Goal: Task Accomplishment & Management: Manage account settings

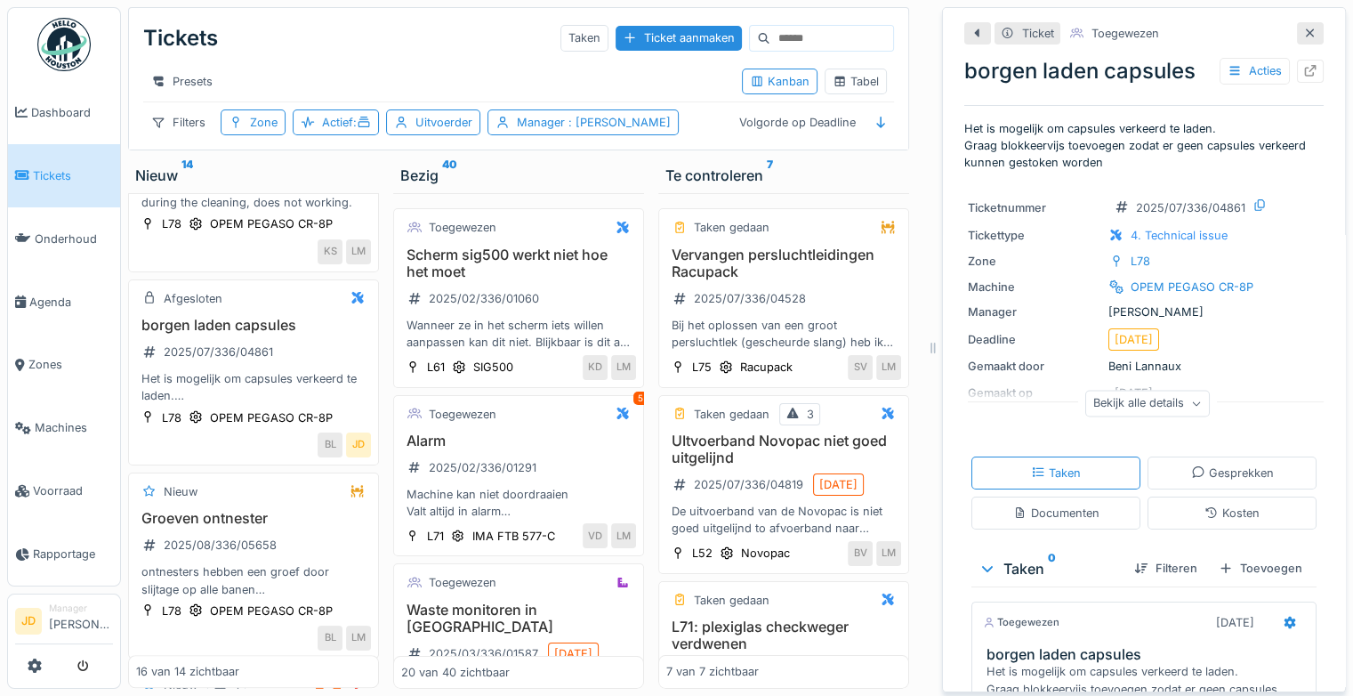
click at [1297, 18] on div "Ticket Toegewezen borgen laden capsules Acties Het is mogelijk om capsules verk…" at bounding box center [1144, 349] width 404 height 685
click at [1304, 28] on icon at bounding box center [1311, 34] width 14 height 12
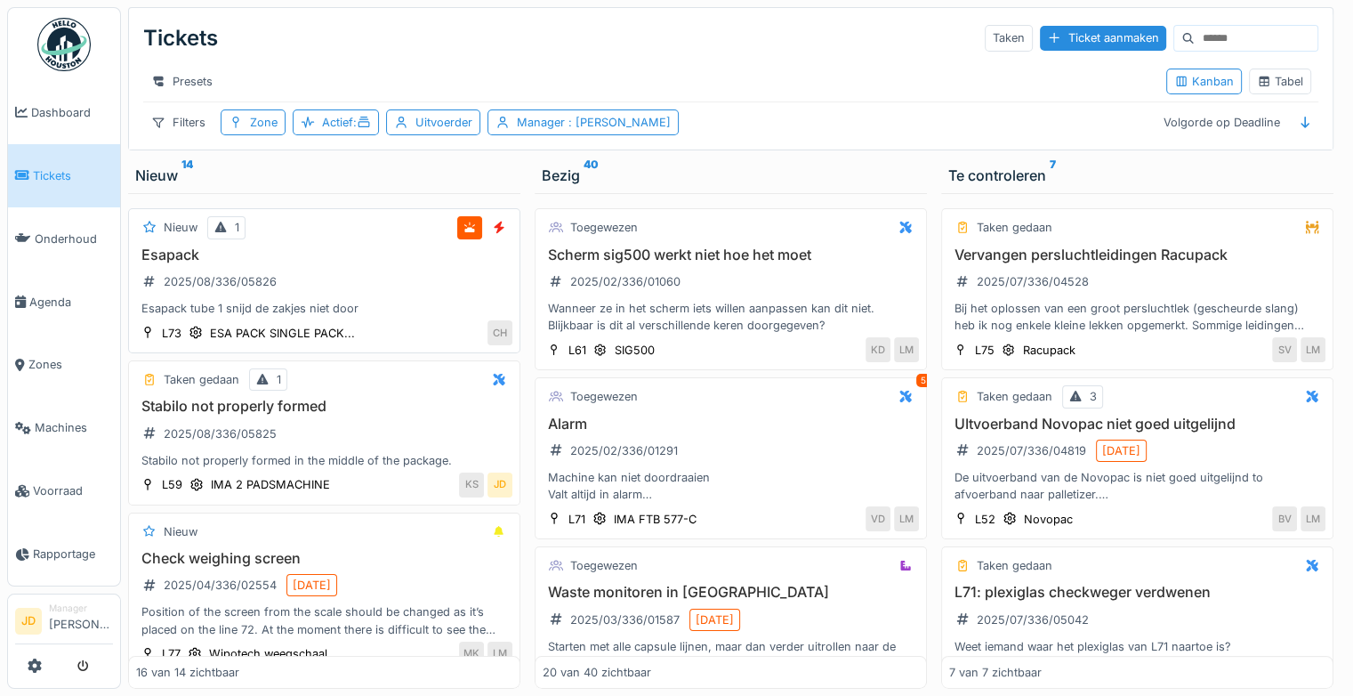
click at [384, 274] on div "Esapack 2025/08/336/05826 Esapack tube 1 snijd de zakjes niet door" at bounding box center [324, 281] width 376 height 71
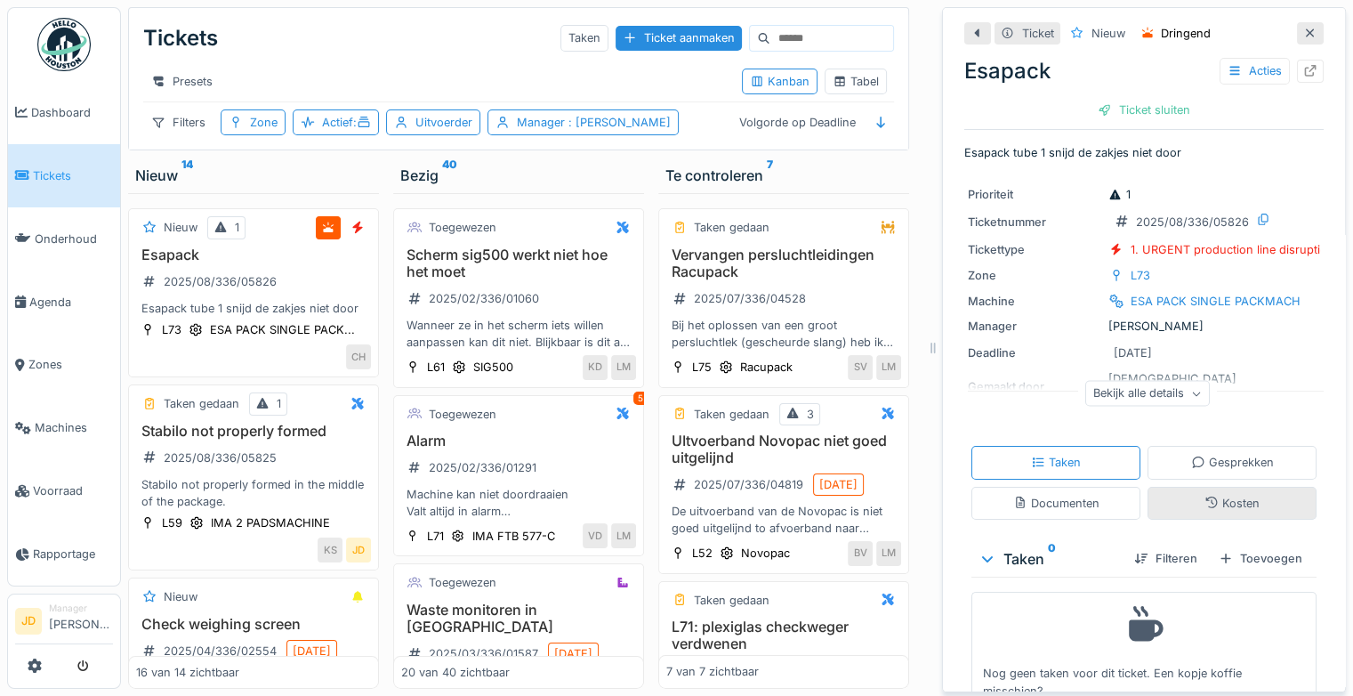
scroll to position [37, 0]
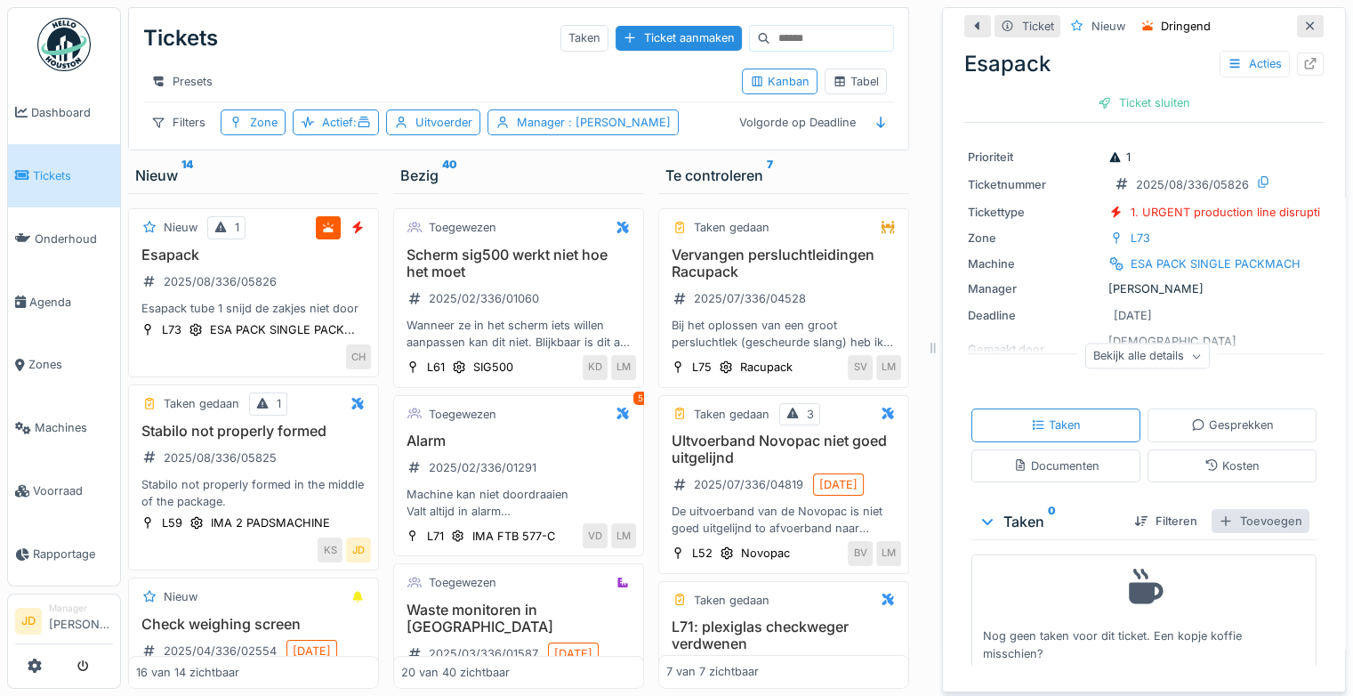
click at [1231, 509] on div "Toevoegen" at bounding box center [1261, 521] width 98 height 24
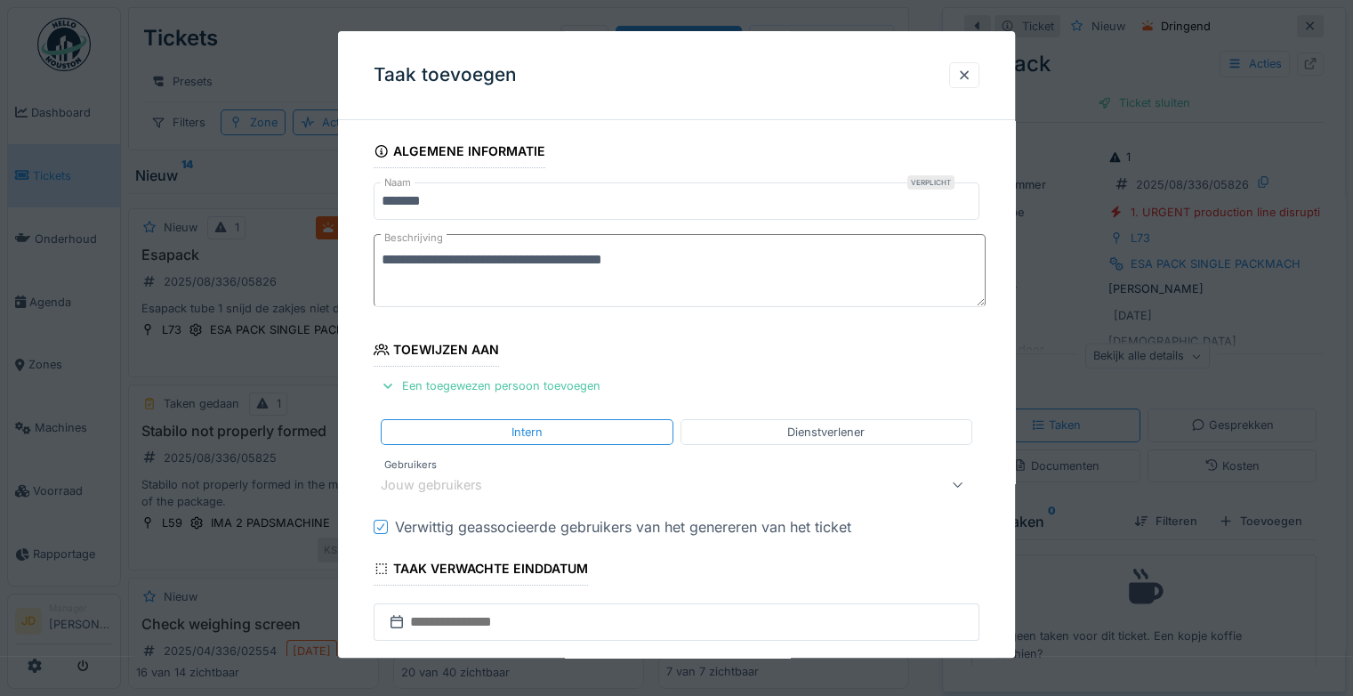
click at [463, 475] on div "Jouw gebruikers" at bounding box center [444, 485] width 126 height 20
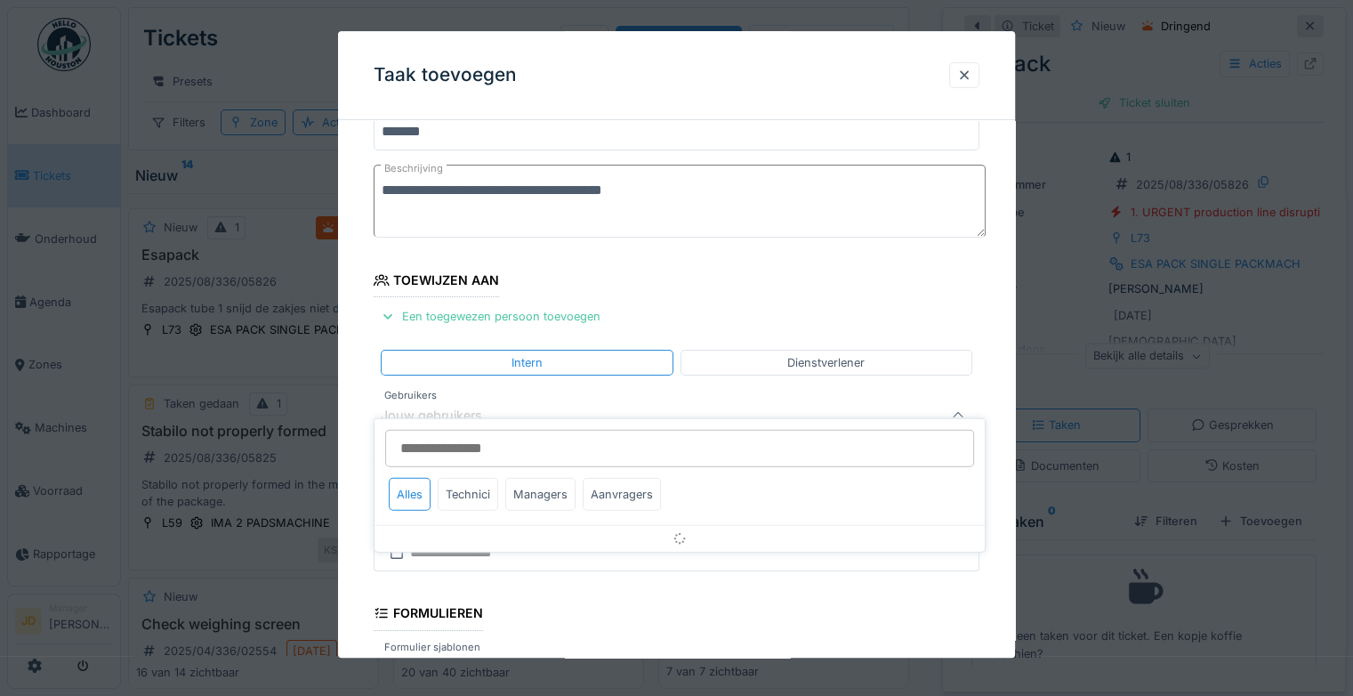
scroll to position [139, 0]
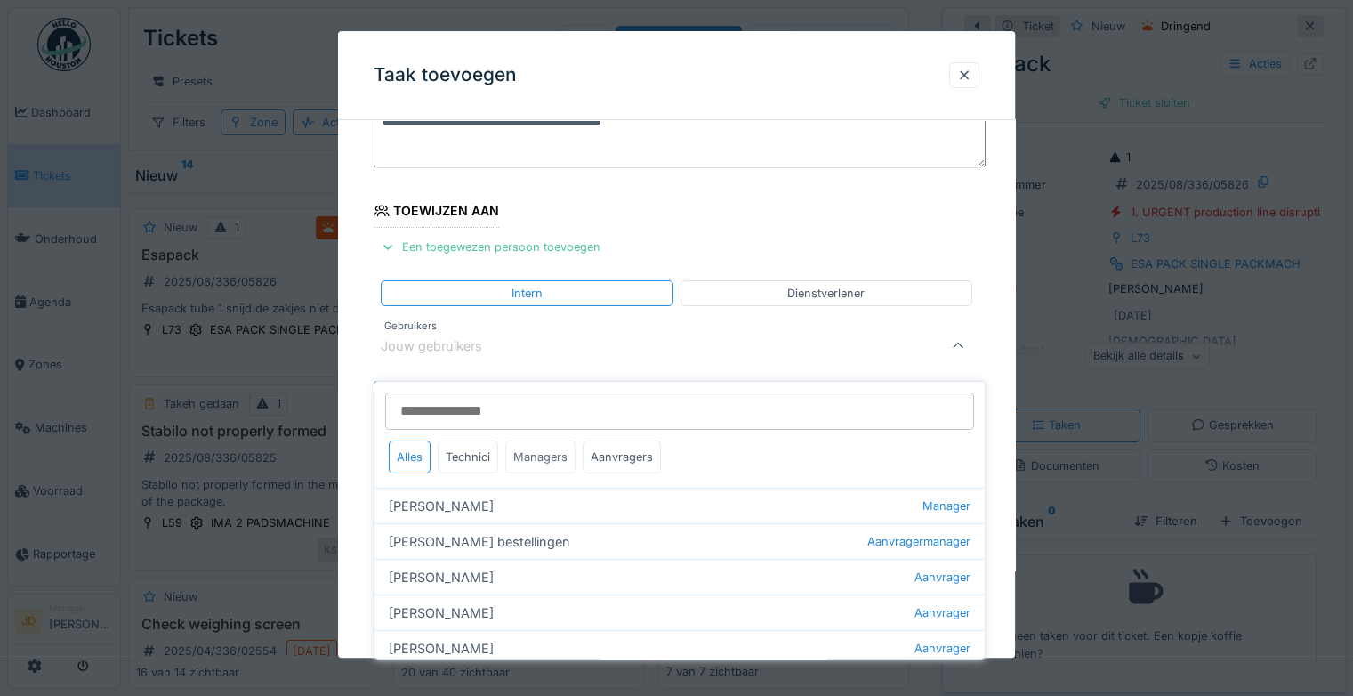
click at [516, 443] on div "Managers" at bounding box center [540, 456] width 70 height 33
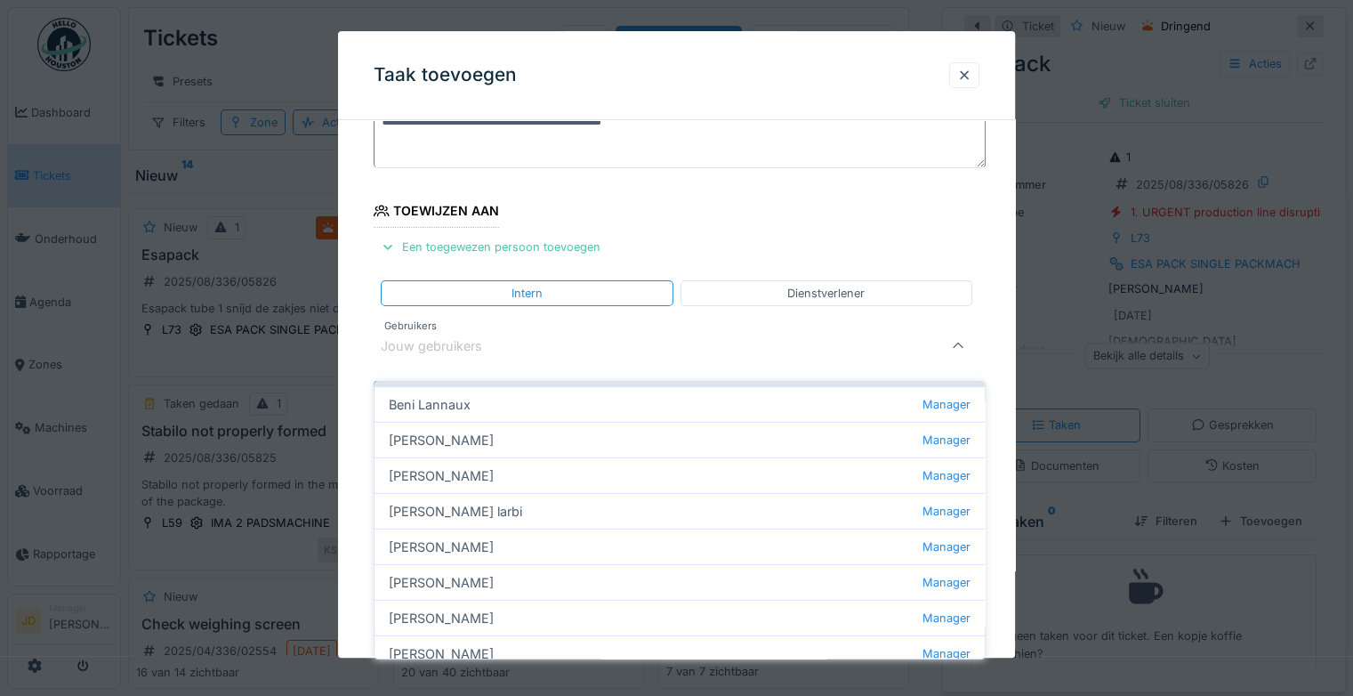
scroll to position [214, 0]
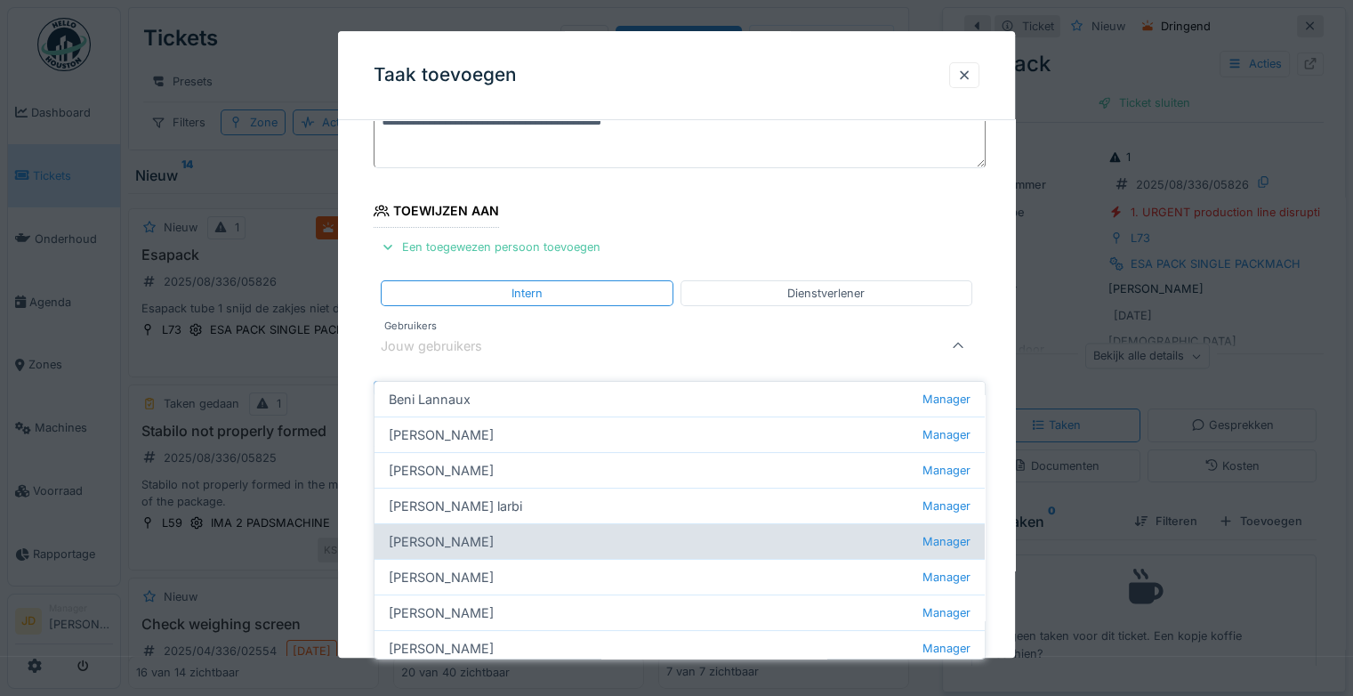
click at [489, 530] on div "Jasper De wit Manager" at bounding box center [680, 541] width 610 height 36
type input "****"
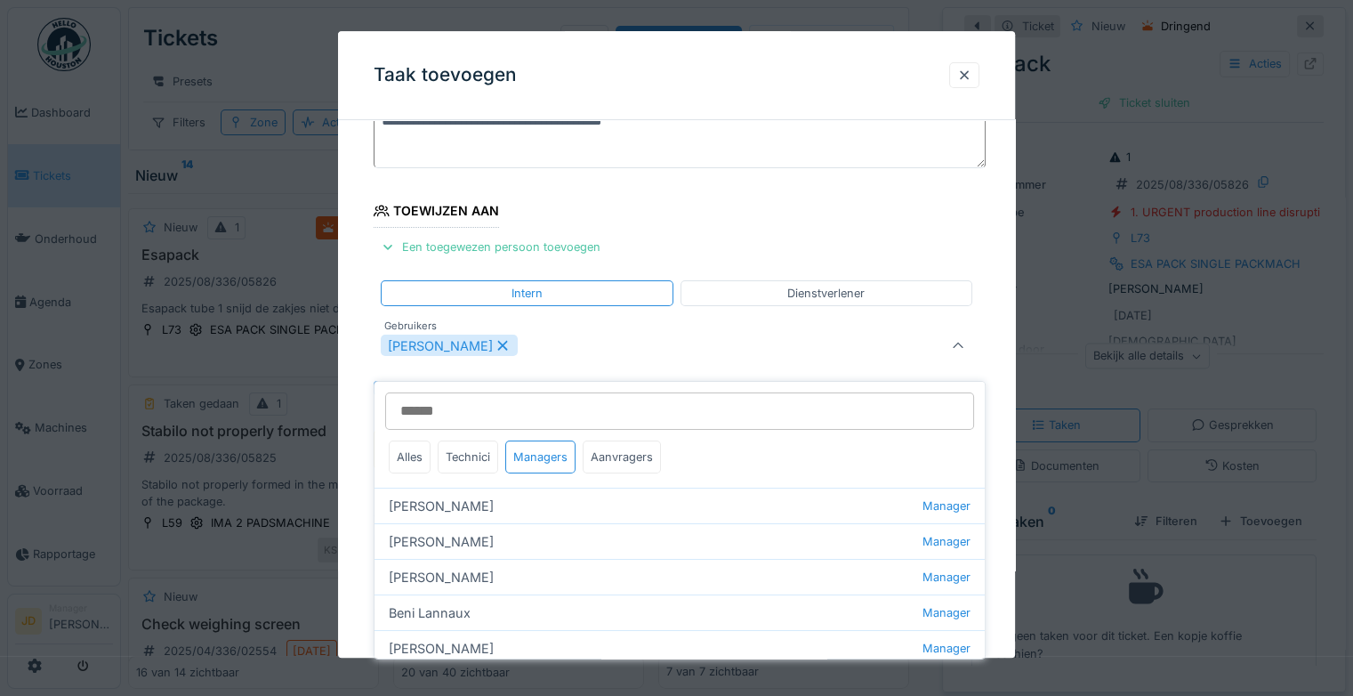
click at [957, 345] on icon at bounding box center [958, 347] width 14 height 12
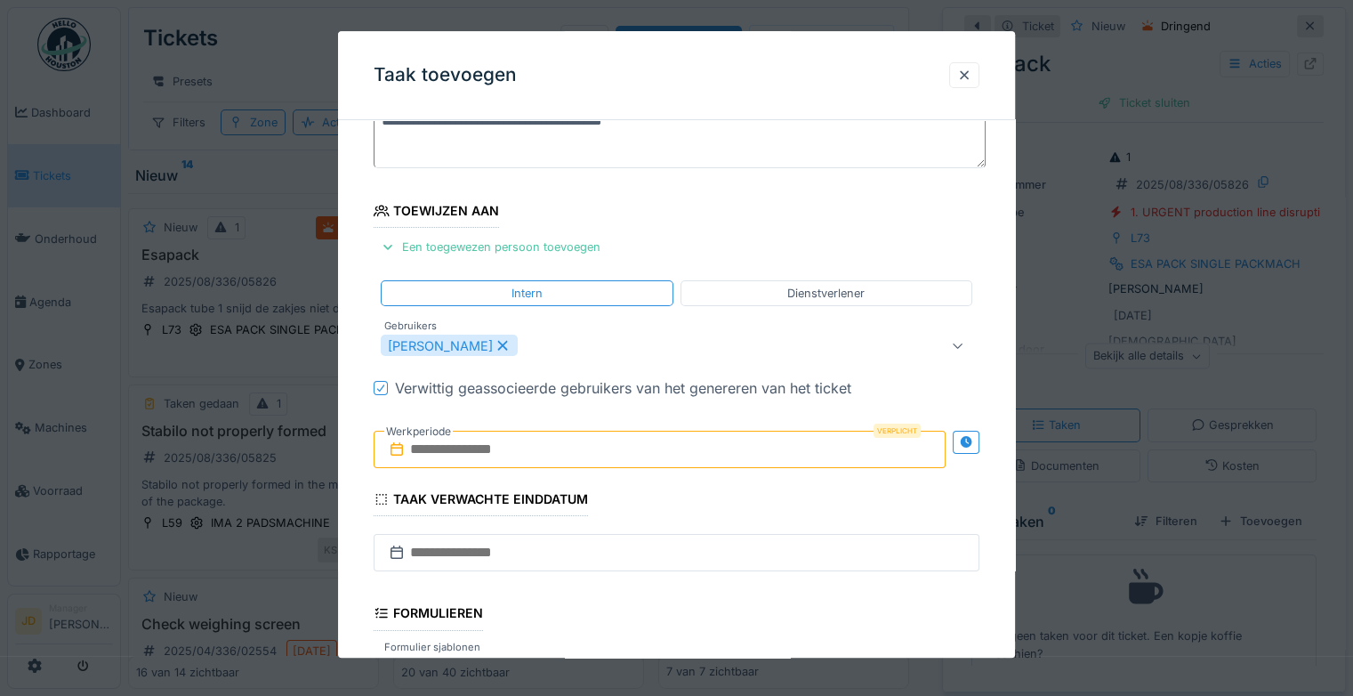
click at [519, 437] on input "text" at bounding box center [660, 450] width 572 height 37
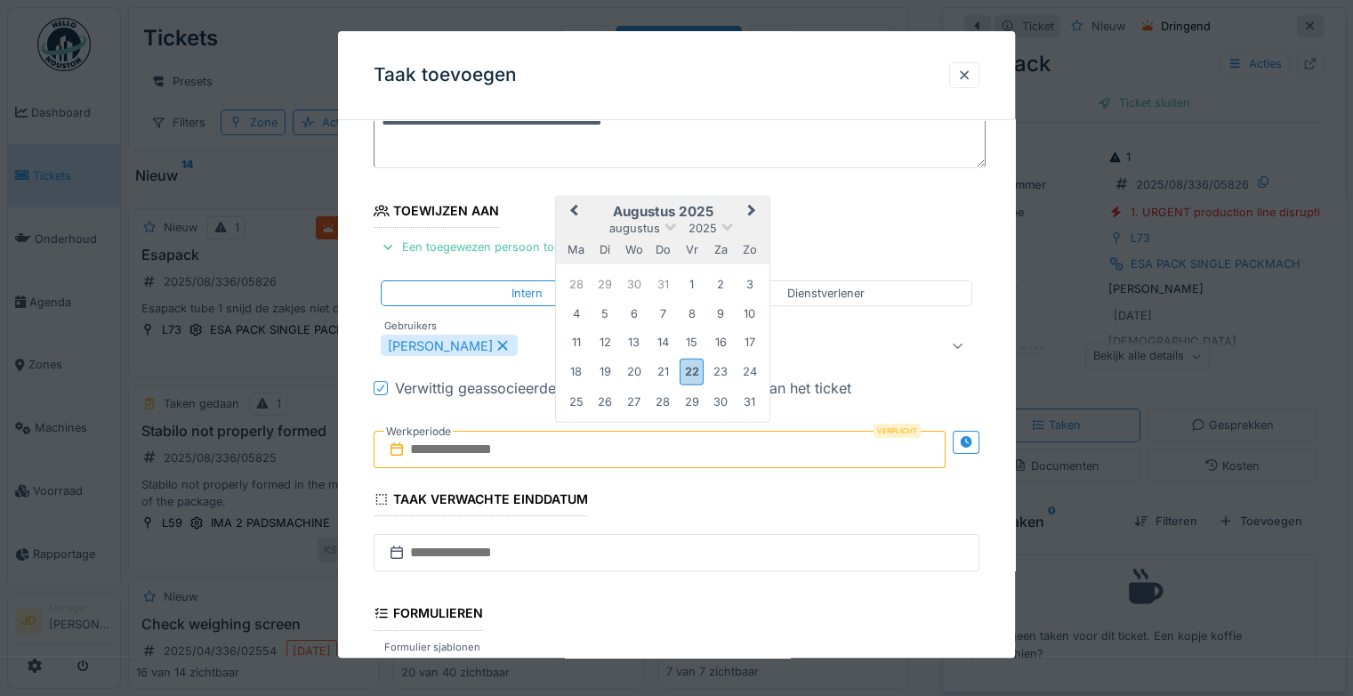
click at [694, 215] on h2 "augustus 2025" at bounding box center [663, 212] width 214 height 16
click at [698, 365] on div "22" at bounding box center [692, 372] width 24 height 26
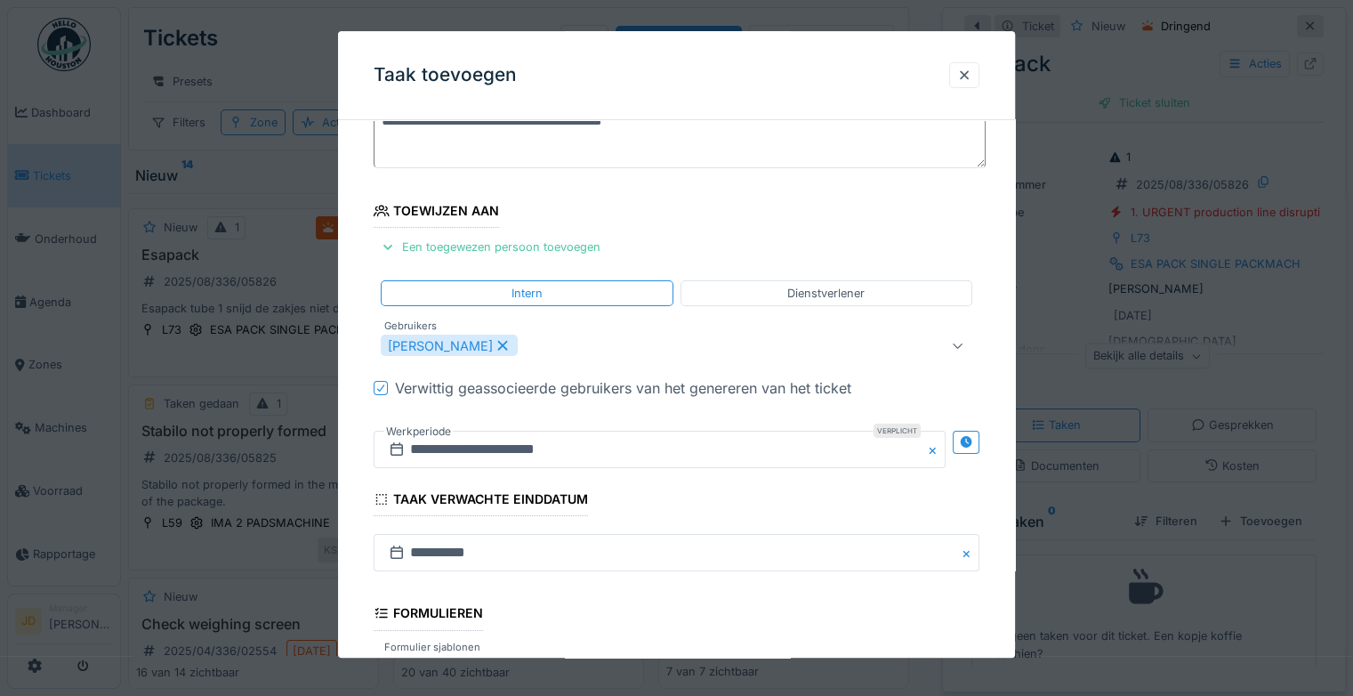
scroll to position [385, 0]
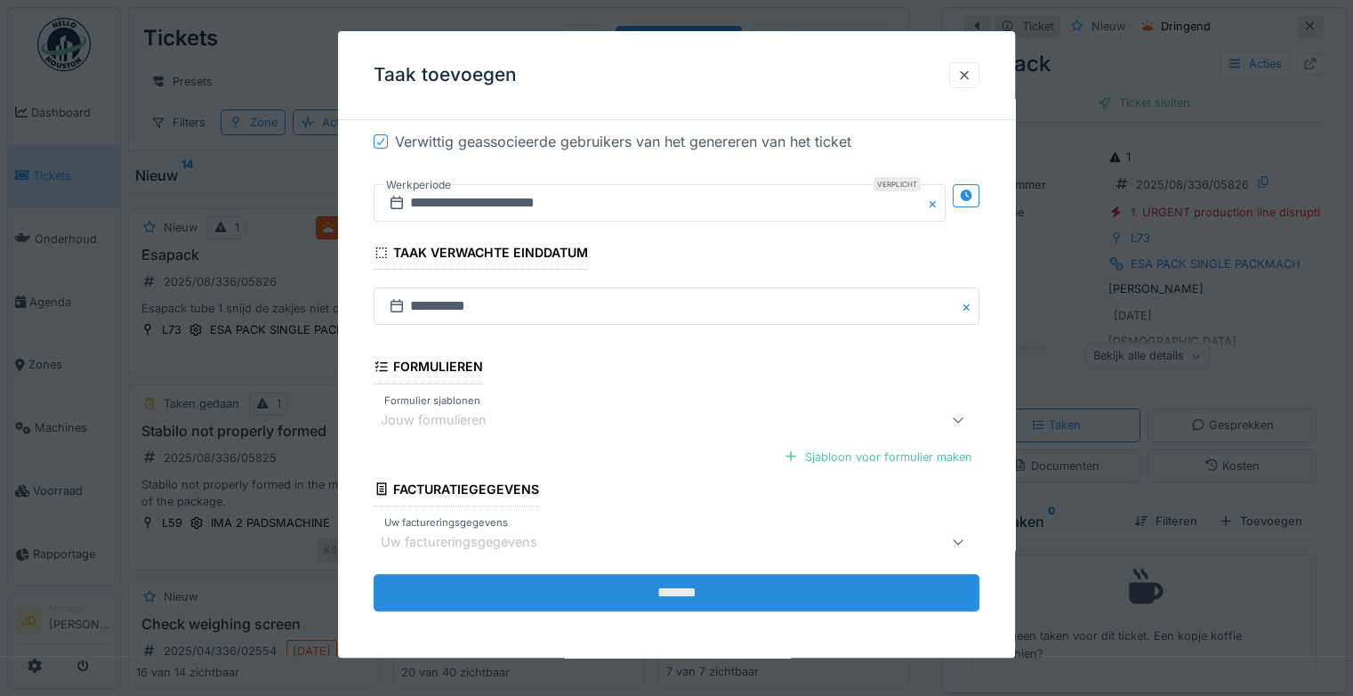
click at [666, 598] on input "*******" at bounding box center [677, 592] width 606 height 37
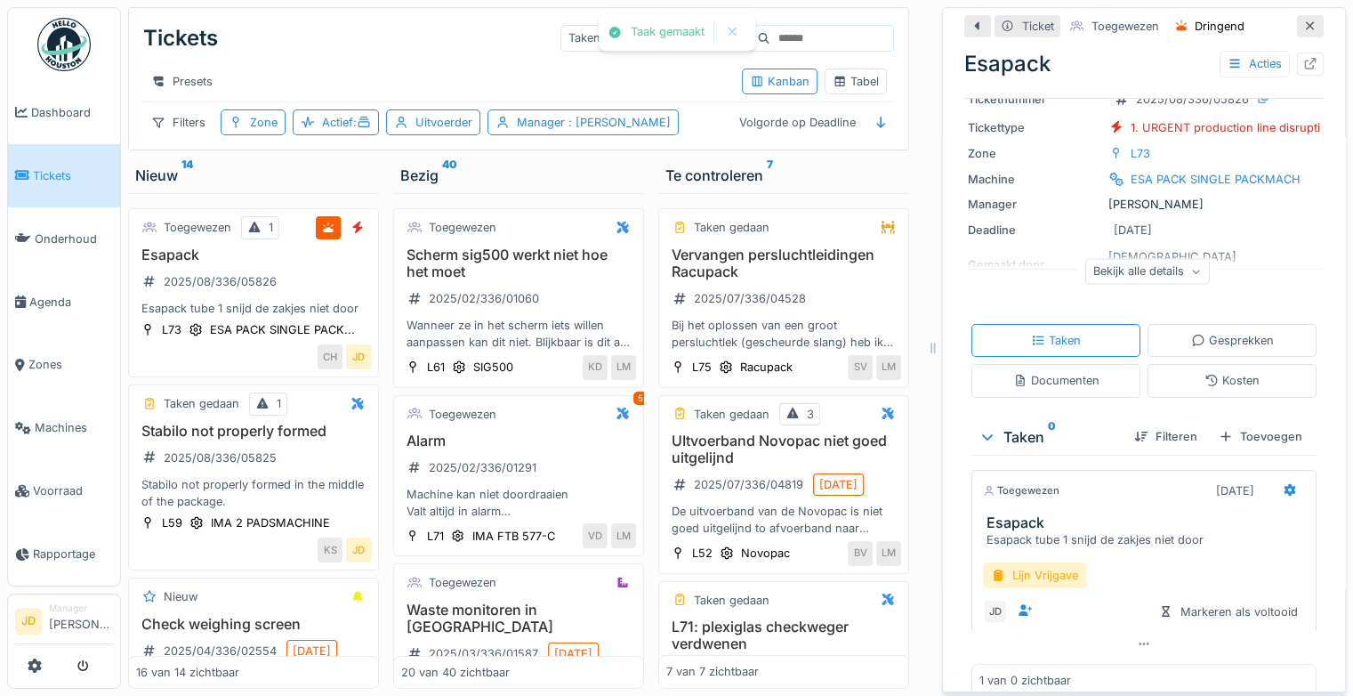
scroll to position [117, 0]
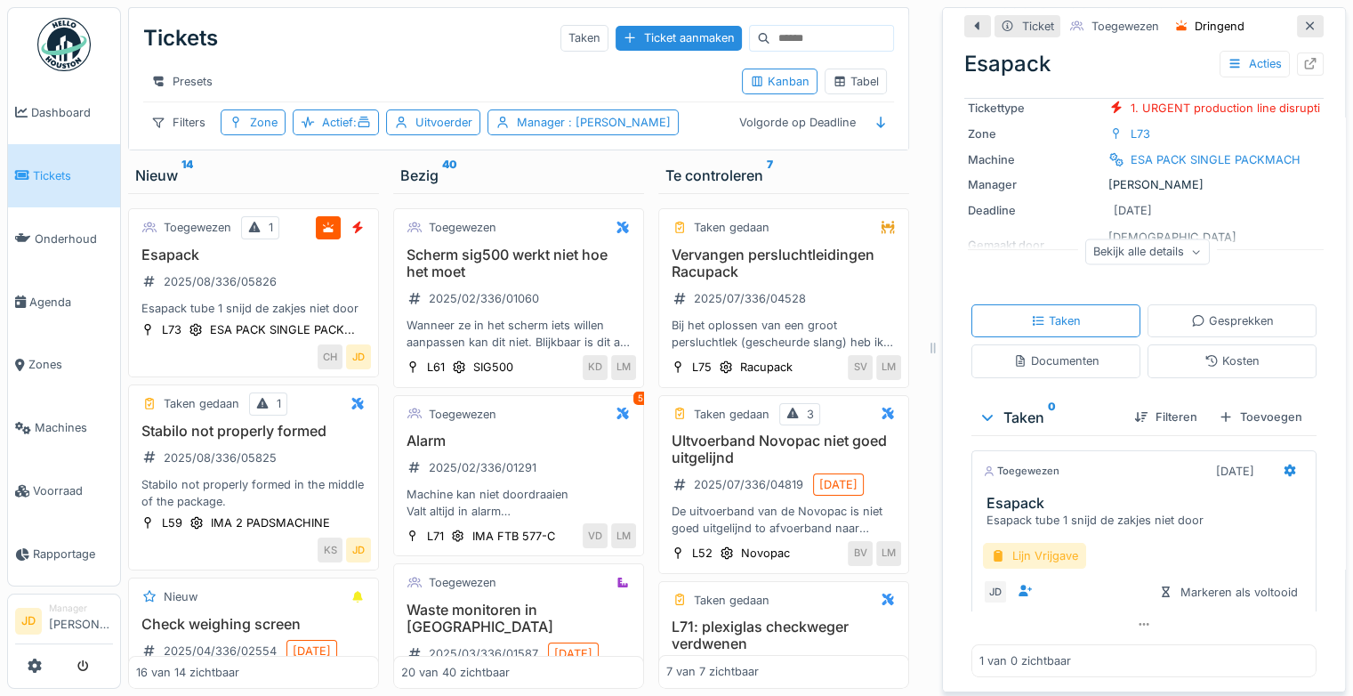
click at [1018, 548] on div "Lijn Vrijgave" at bounding box center [1034, 556] width 103 height 26
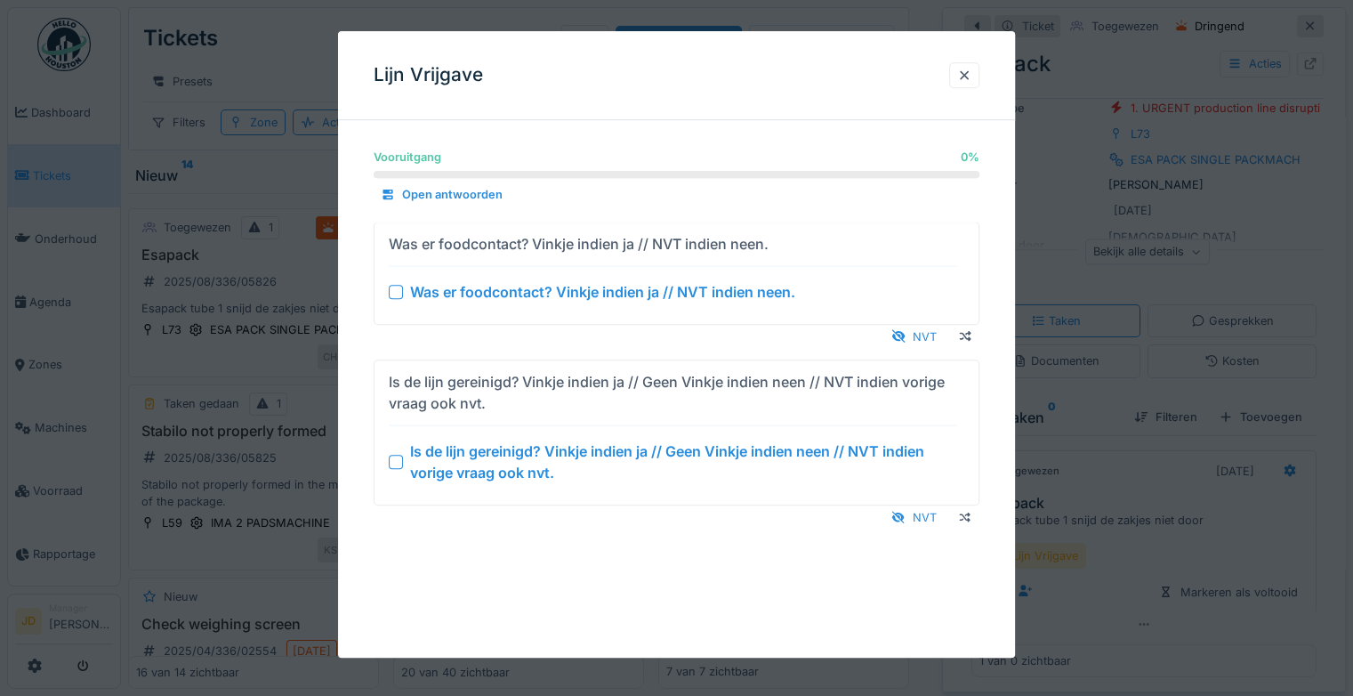
click at [393, 459] on div at bounding box center [396, 462] width 14 height 14
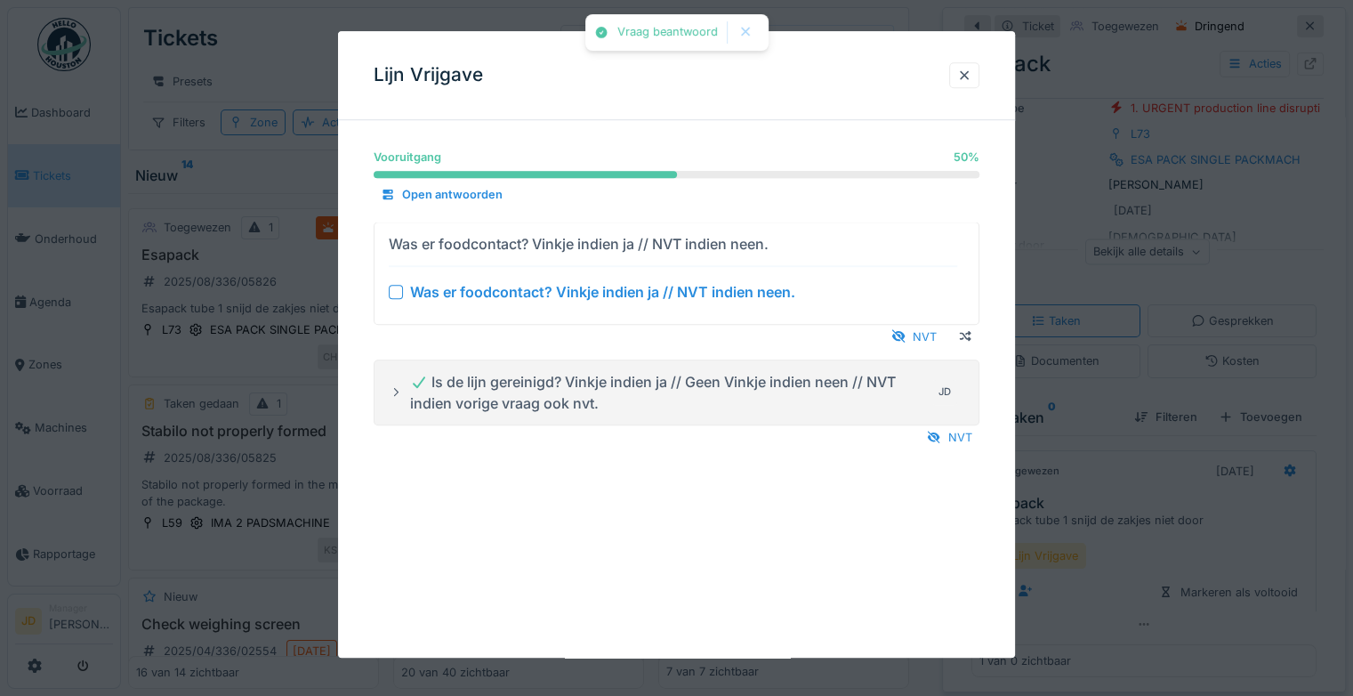
click at [392, 289] on div at bounding box center [396, 292] width 14 height 14
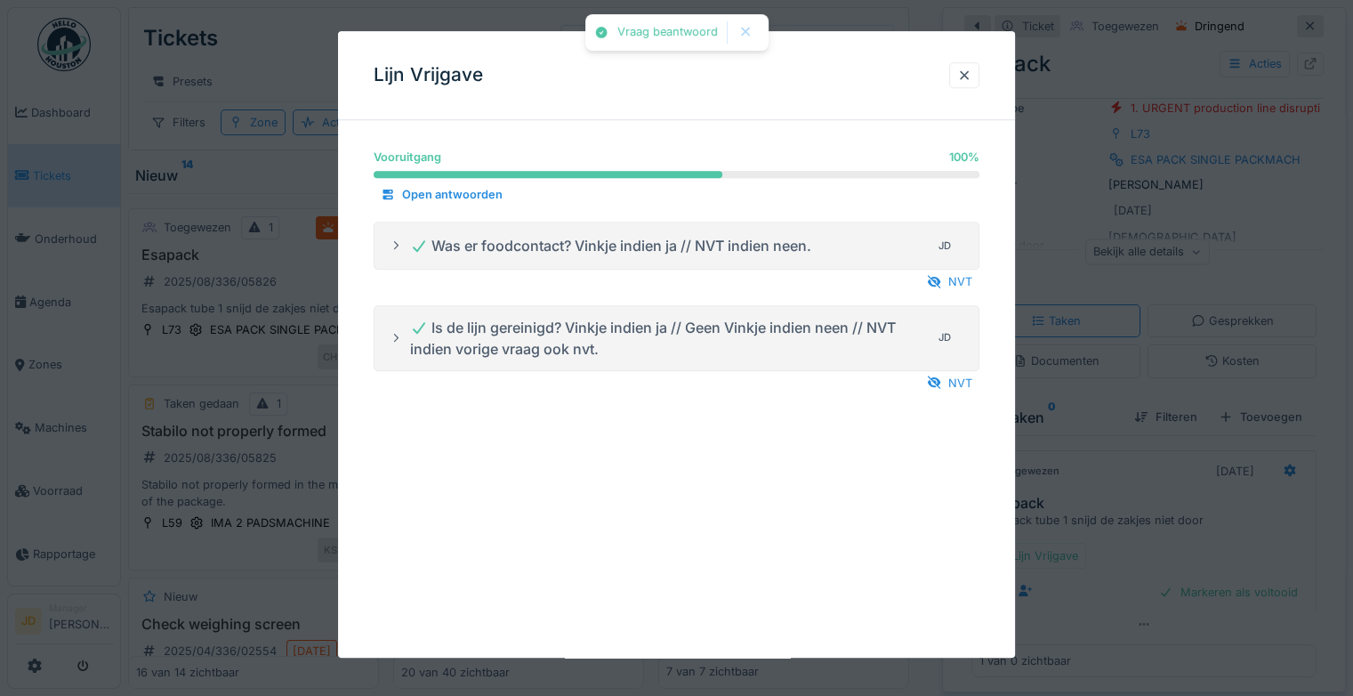
click at [1094, 454] on div at bounding box center [676, 348] width 1353 height 696
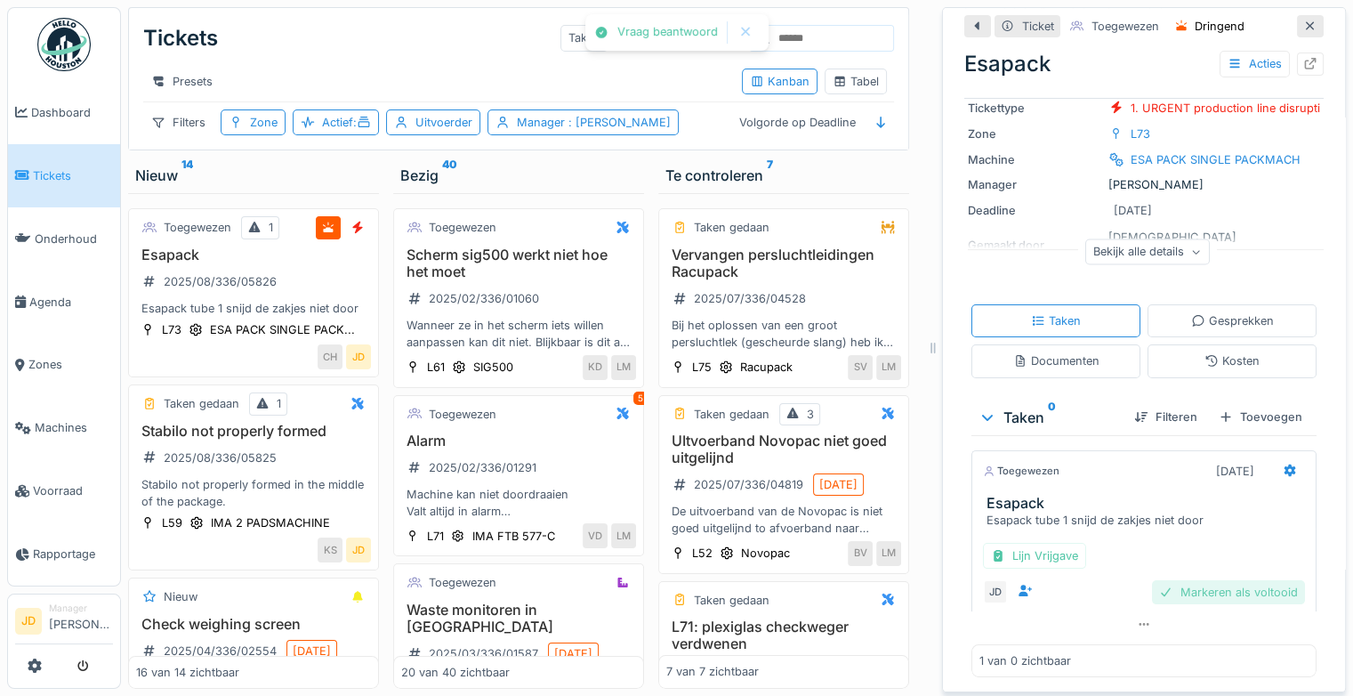
click at [1173, 580] on div "Markeren als voltooid" at bounding box center [1228, 592] width 153 height 24
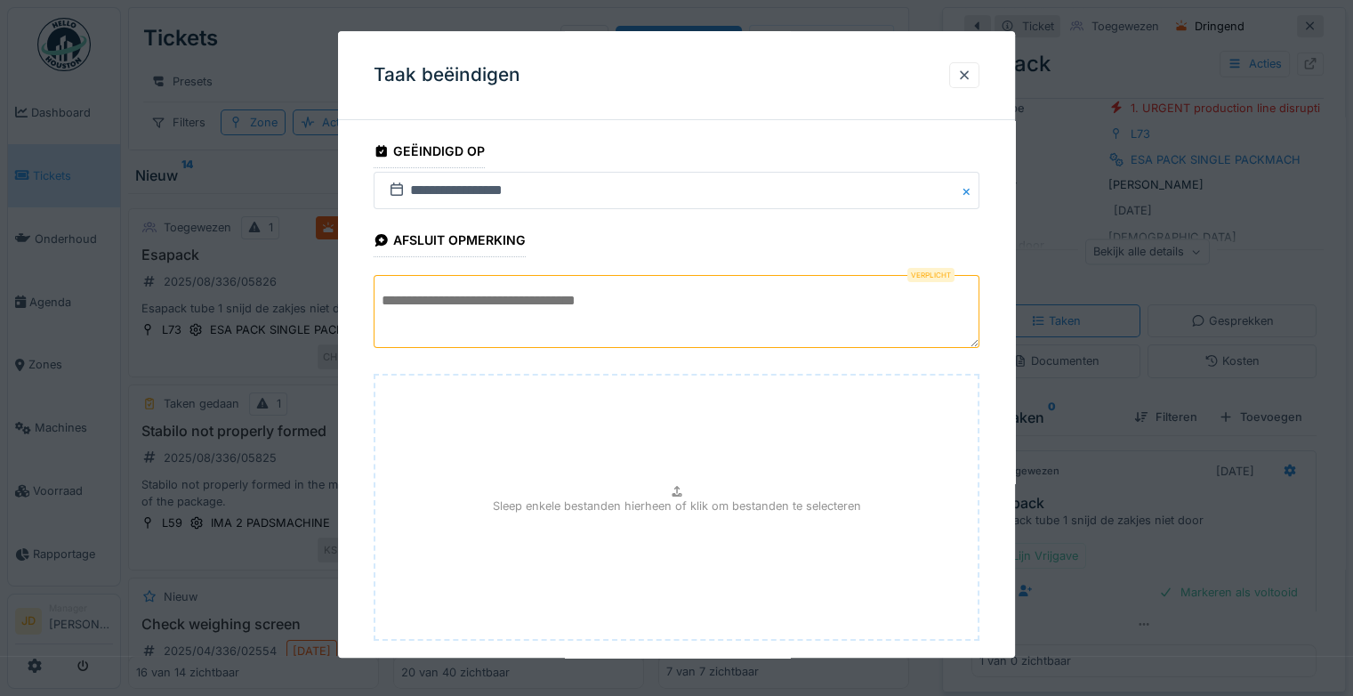
click at [747, 310] on textarea at bounding box center [677, 311] width 606 height 73
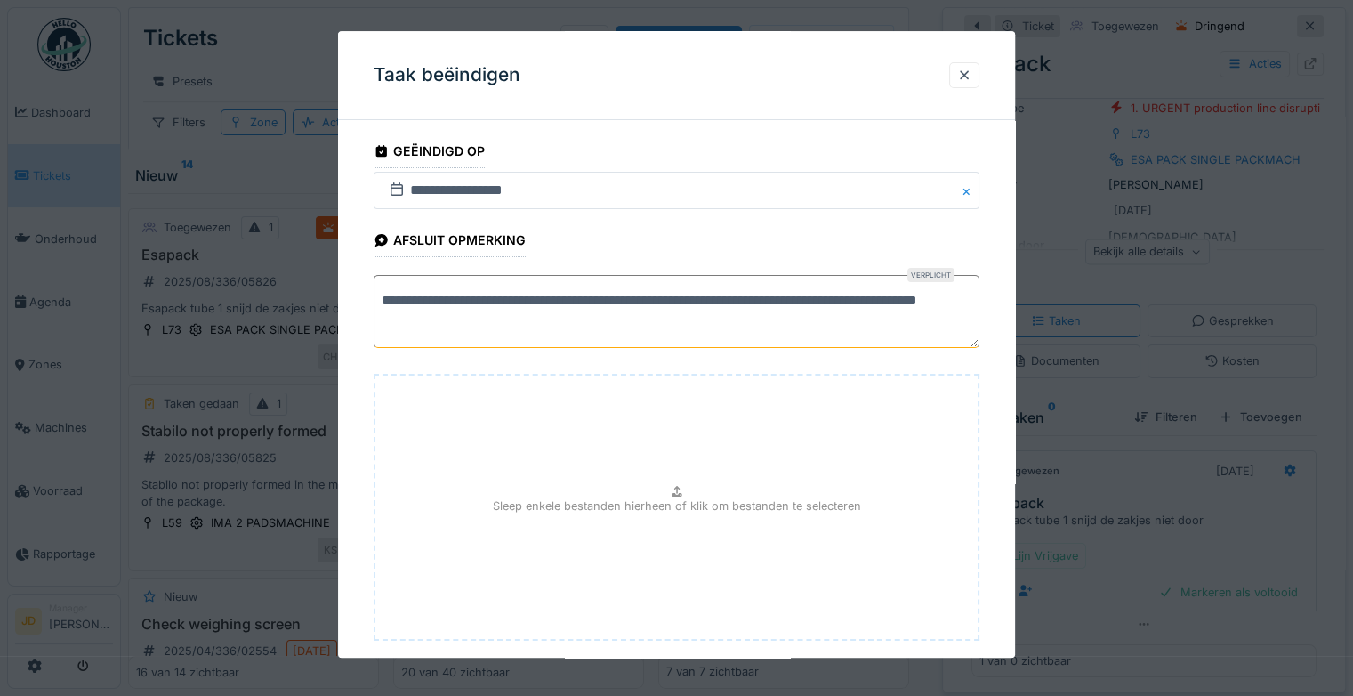
click at [557, 329] on textarea "**********" at bounding box center [677, 311] width 606 height 73
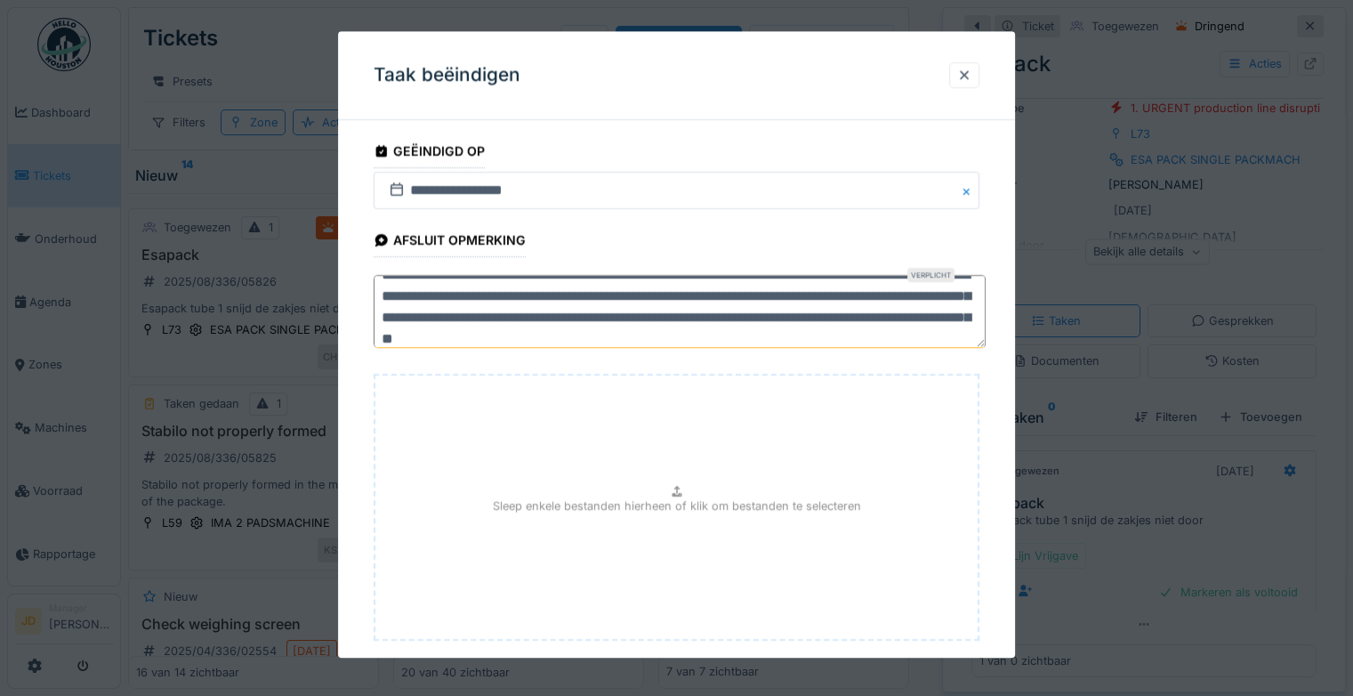
scroll to position [97, 0]
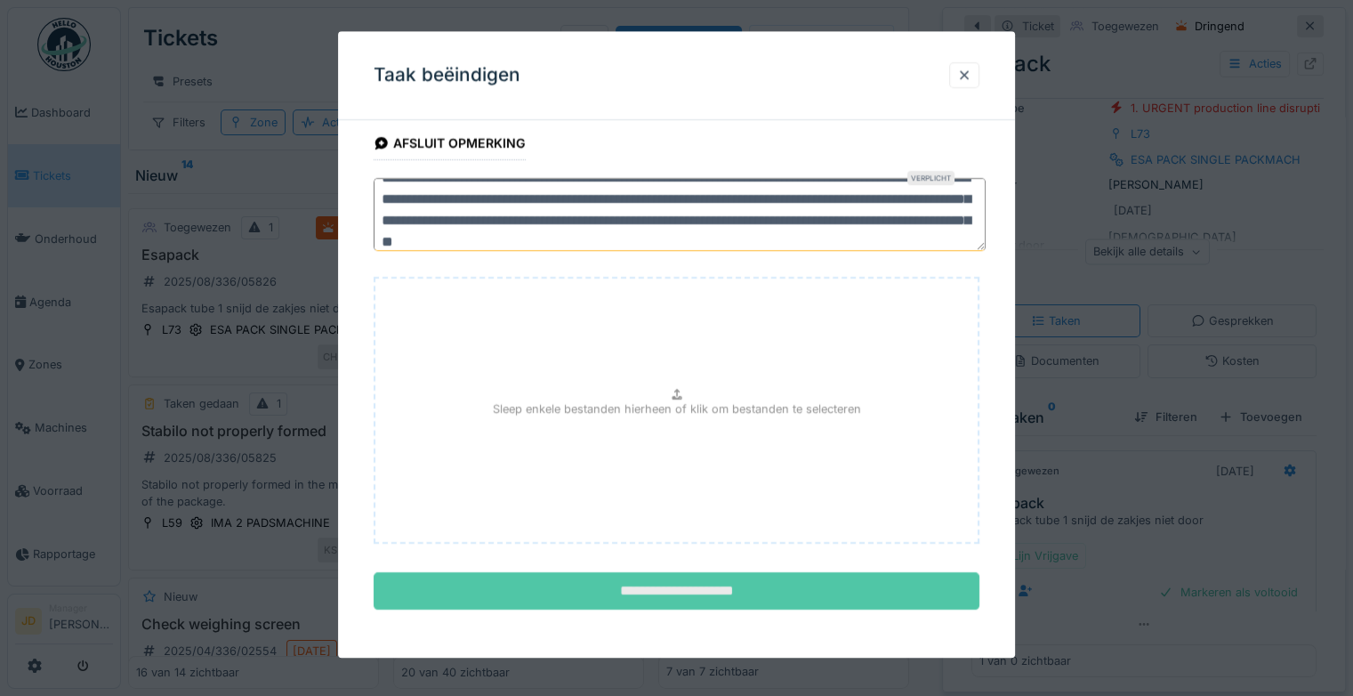
type textarea "**********"
click at [728, 575] on input "**********" at bounding box center [677, 590] width 606 height 37
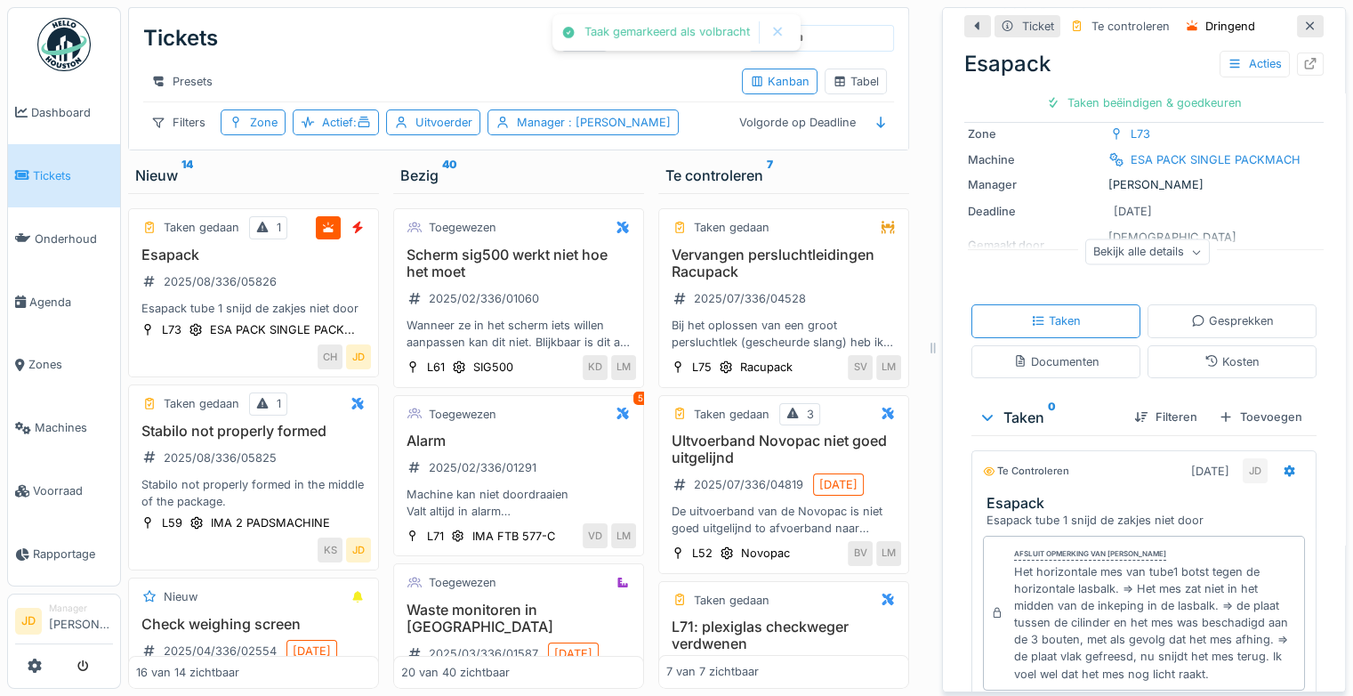
scroll to position [299, 0]
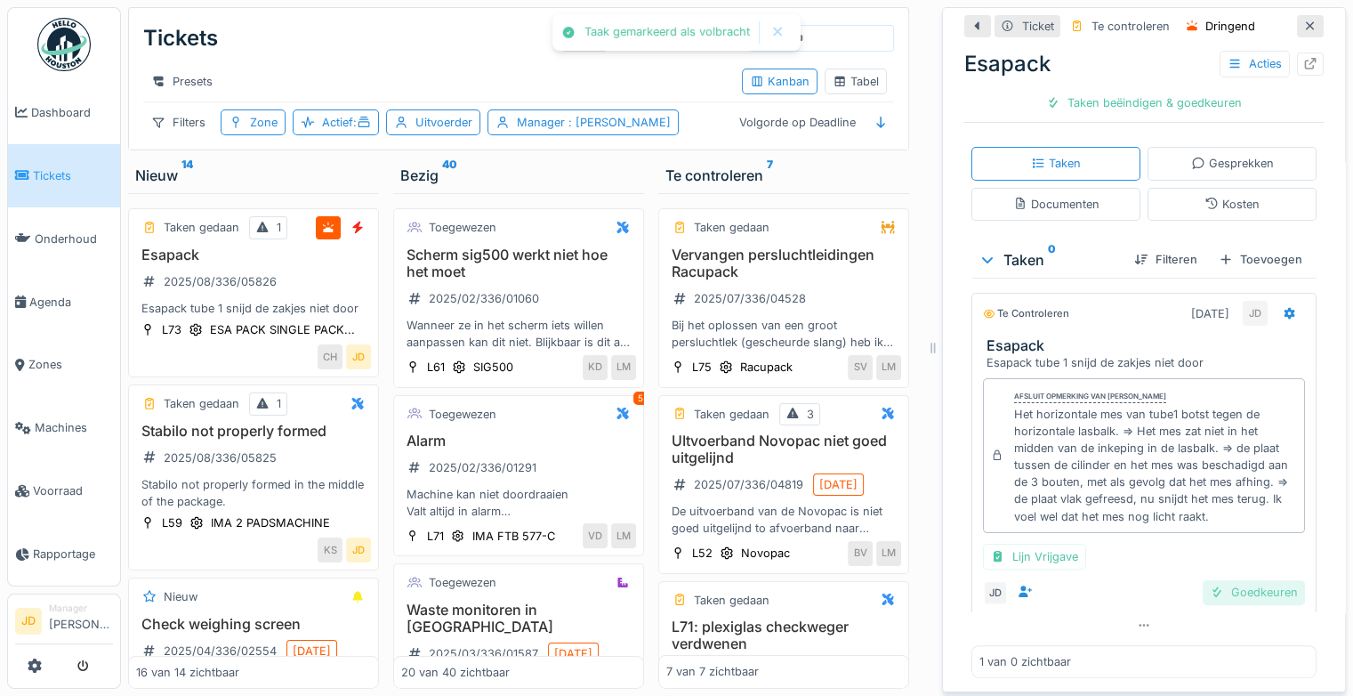
click at [1222, 580] on div "Goedkeuren" at bounding box center [1254, 592] width 102 height 24
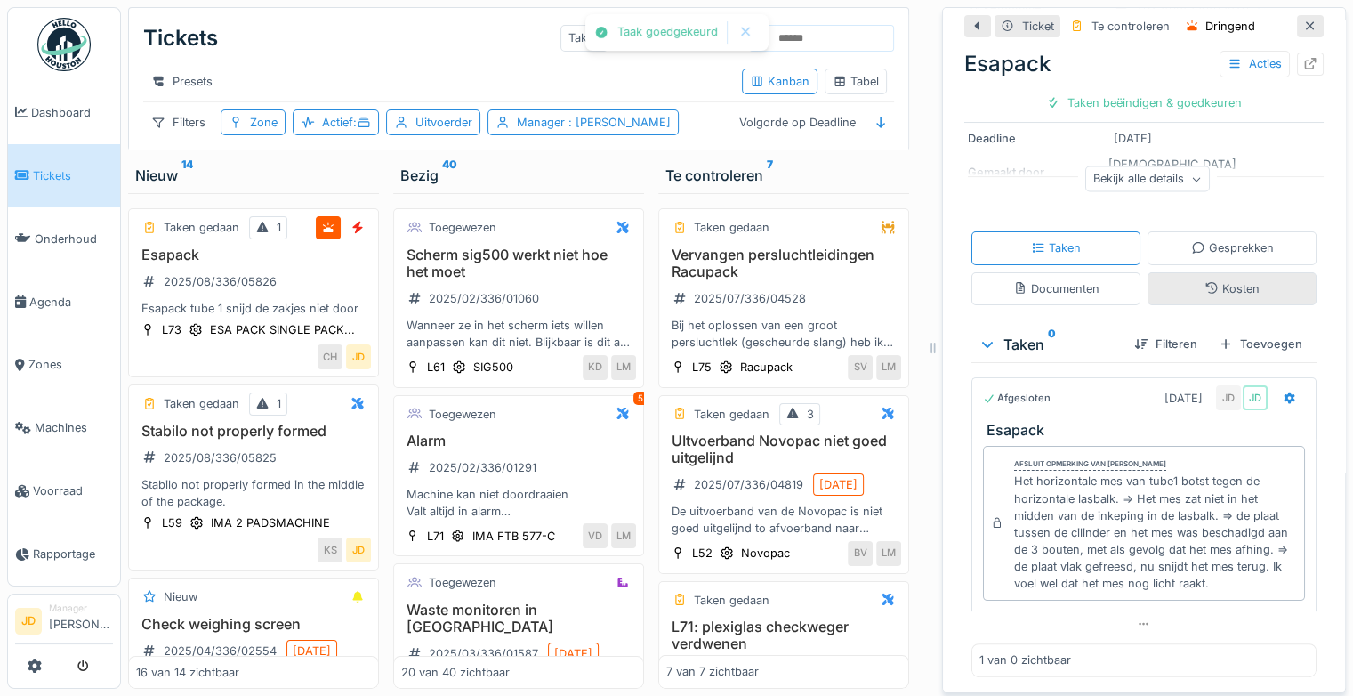
scroll to position [214, 0]
click at [1119, 93] on div "Ticket sluiten" at bounding box center [1144, 103] width 107 height 24
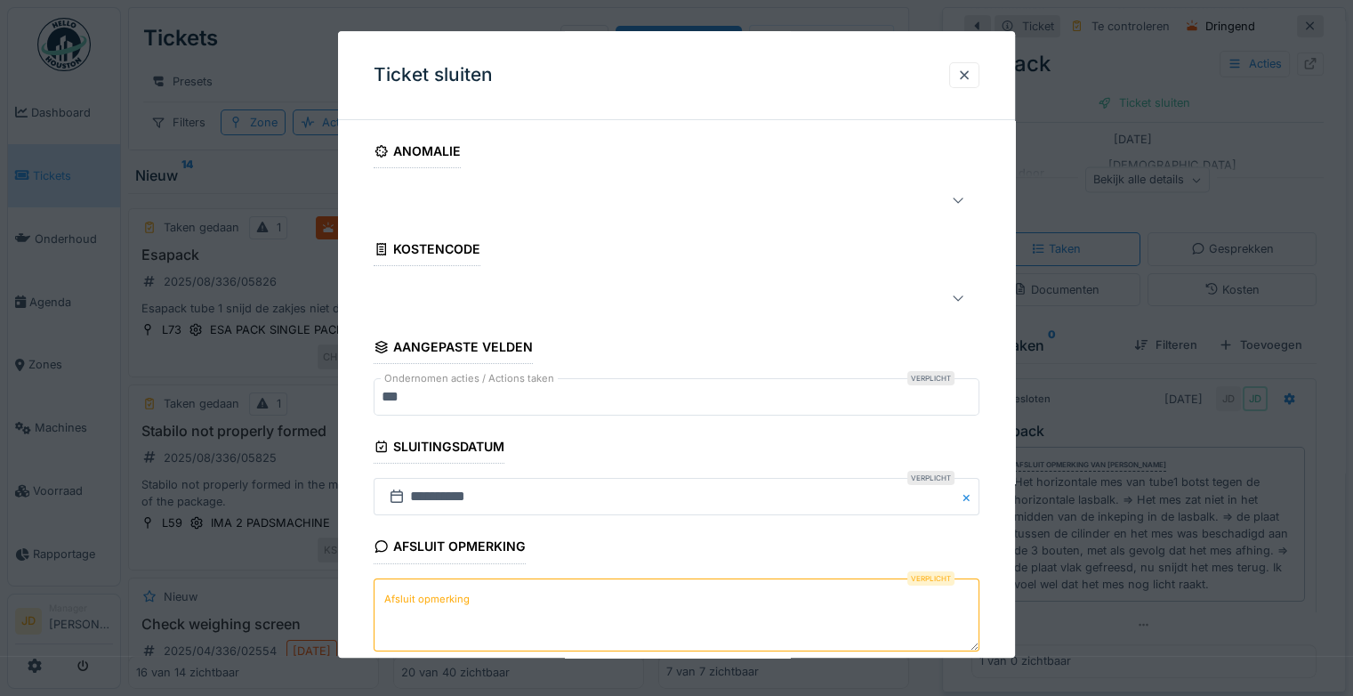
click at [441, 593] on label "Afsluit opmerking" at bounding box center [427, 599] width 93 height 22
click at [441, 593] on textarea "Afsluit opmerking" at bounding box center [677, 614] width 606 height 73
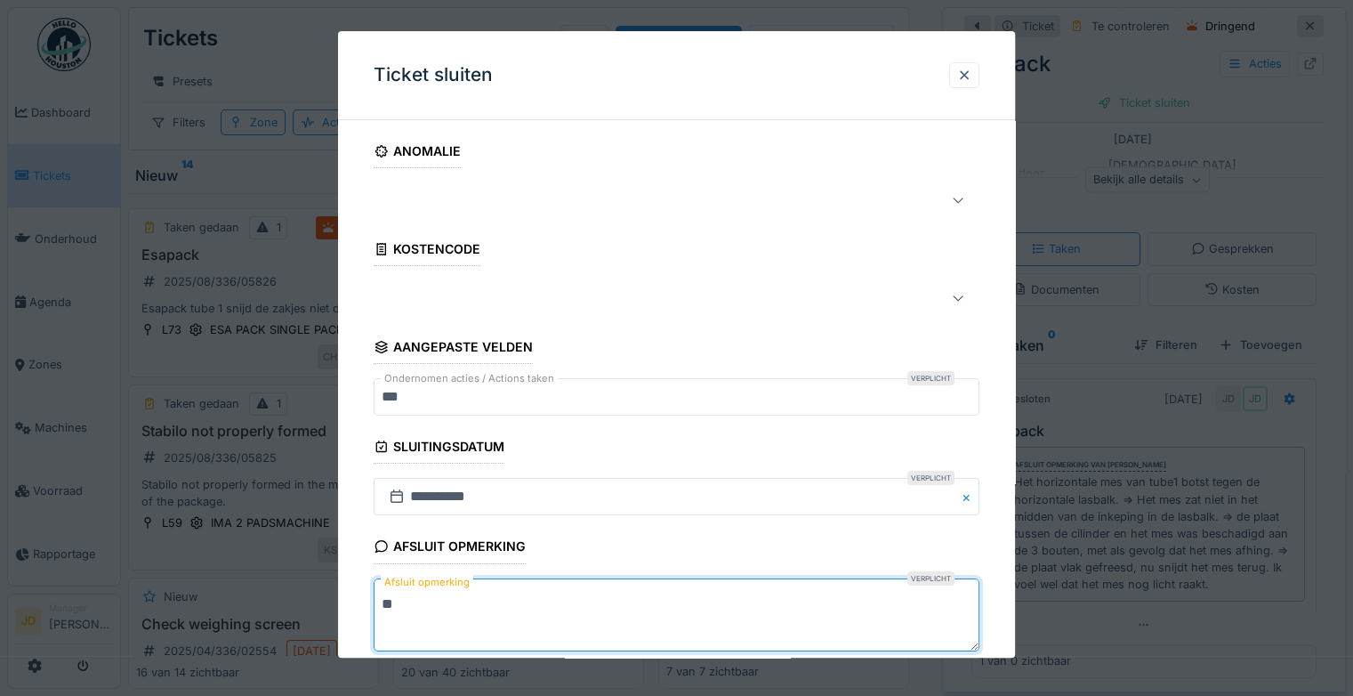
type textarea "*"
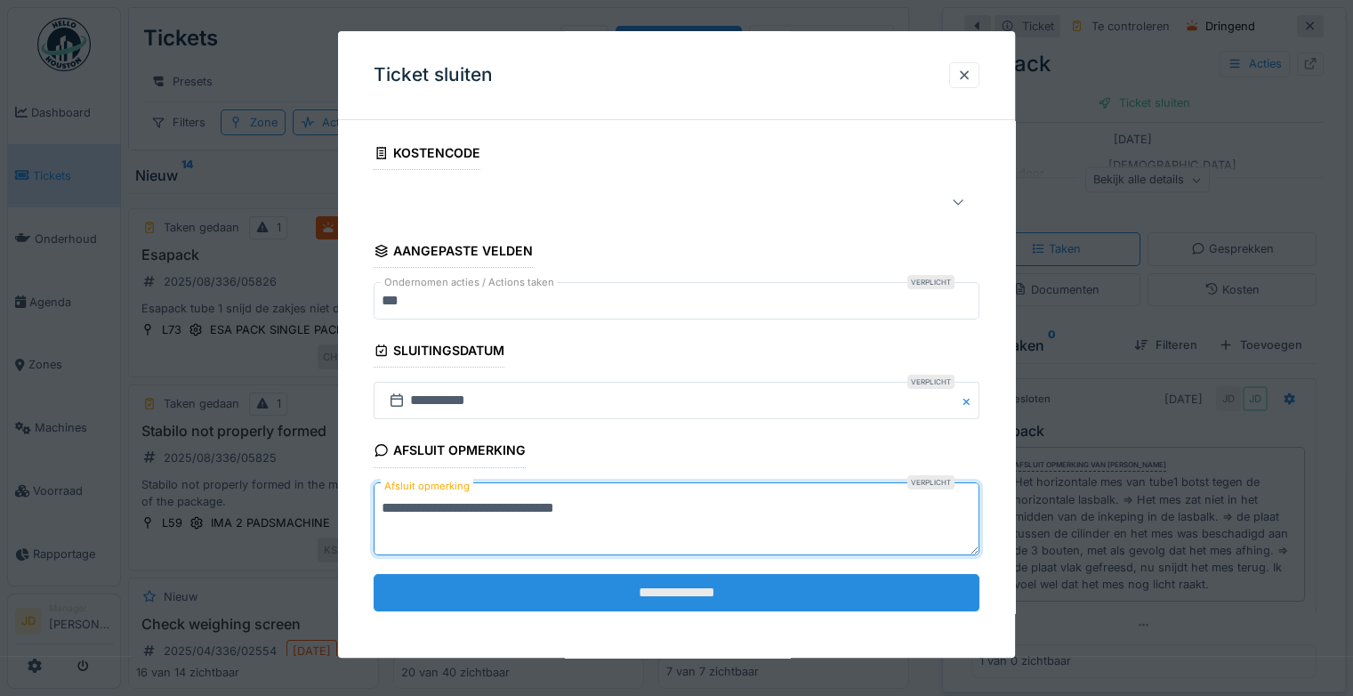
type textarea "**********"
click at [534, 597] on input "**********" at bounding box center [677, 592] width 606 height 37
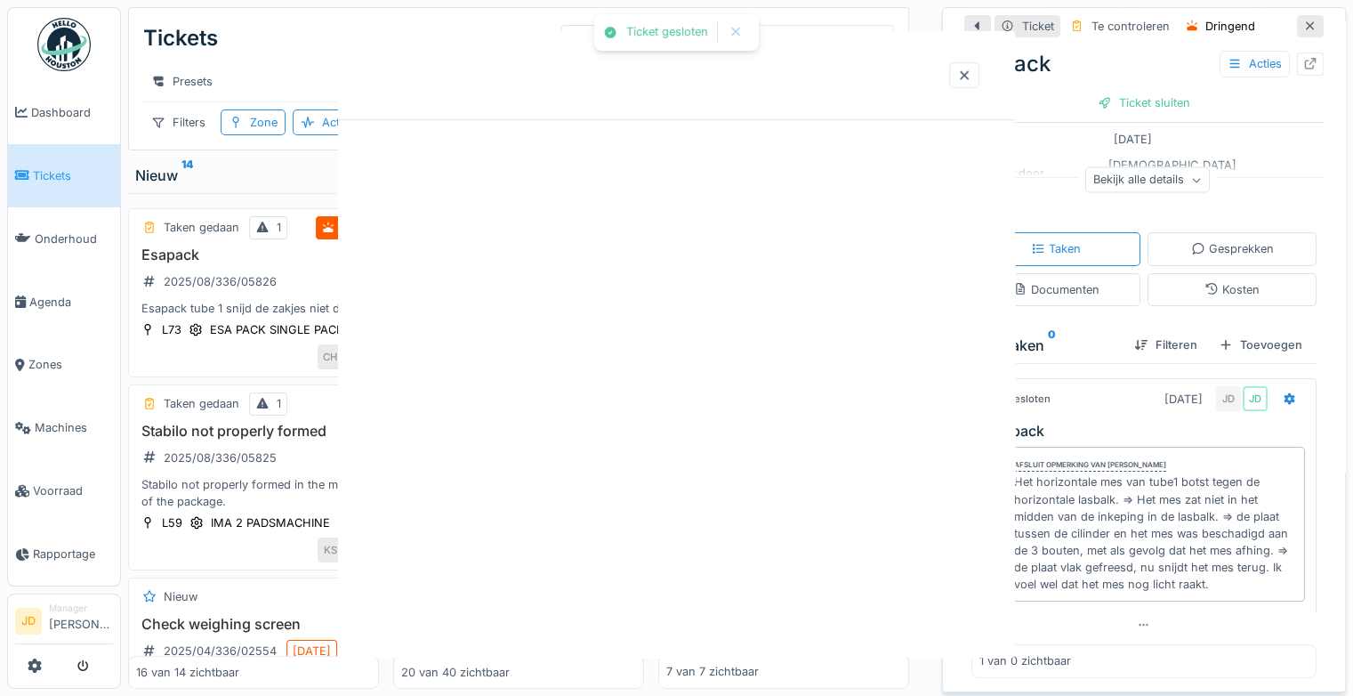
scroll to position [0, 0]
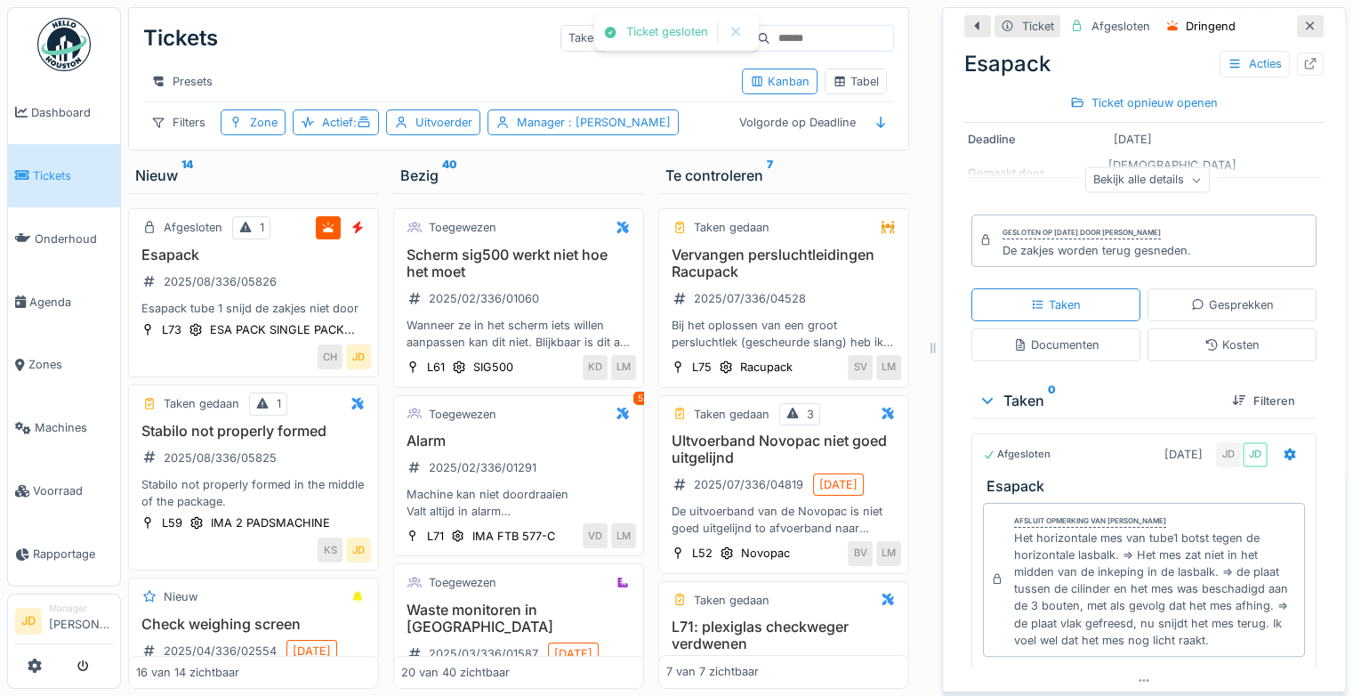
click at [1297, 15] on div at bounding box center [1310, 26] width 27 height 22
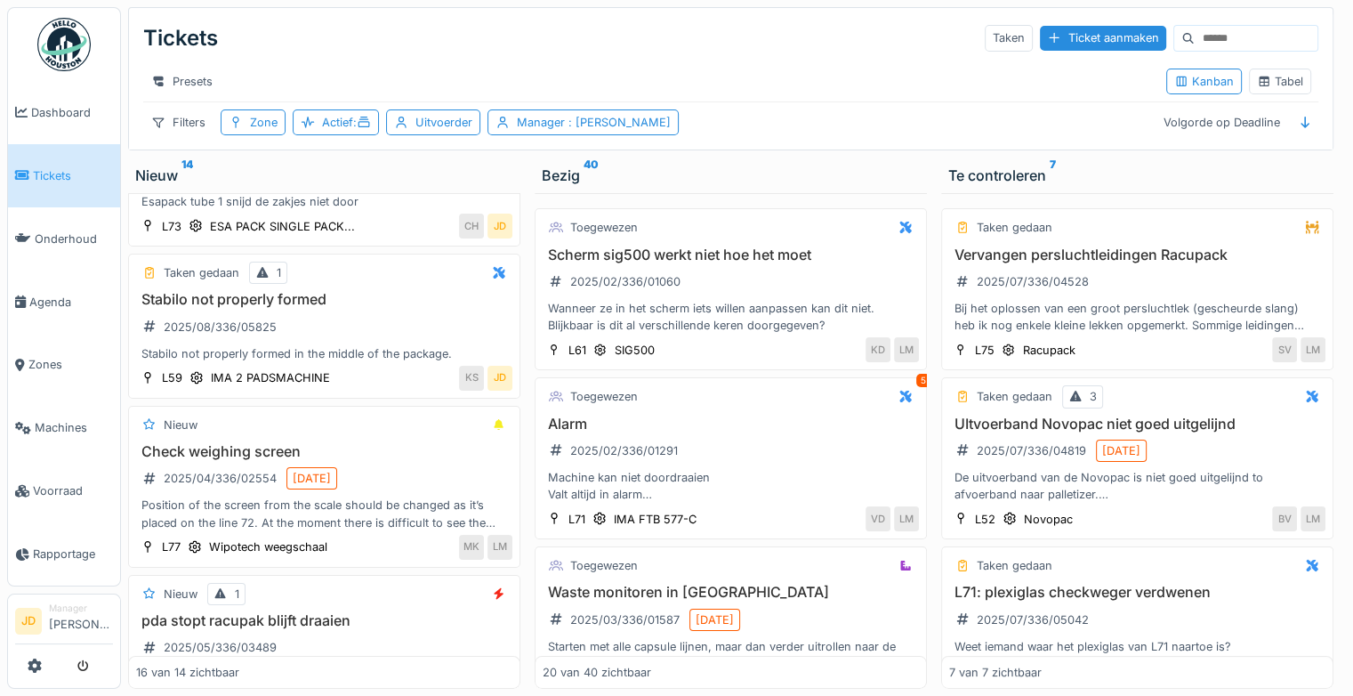
scroll to position [107, 0]
click at [420, 303] on h3 "Stabilo not properly formed" at bounding box center [324, 299] width 376 height 17
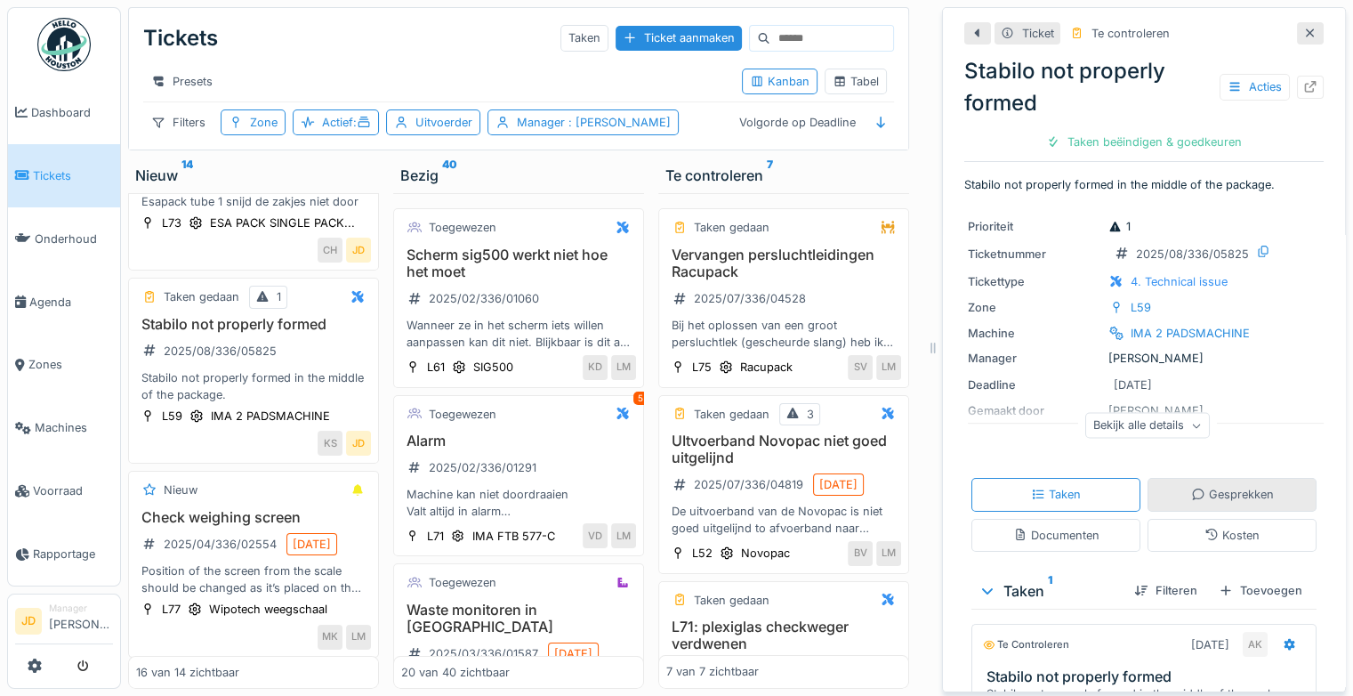
scroll to position [263, 0]
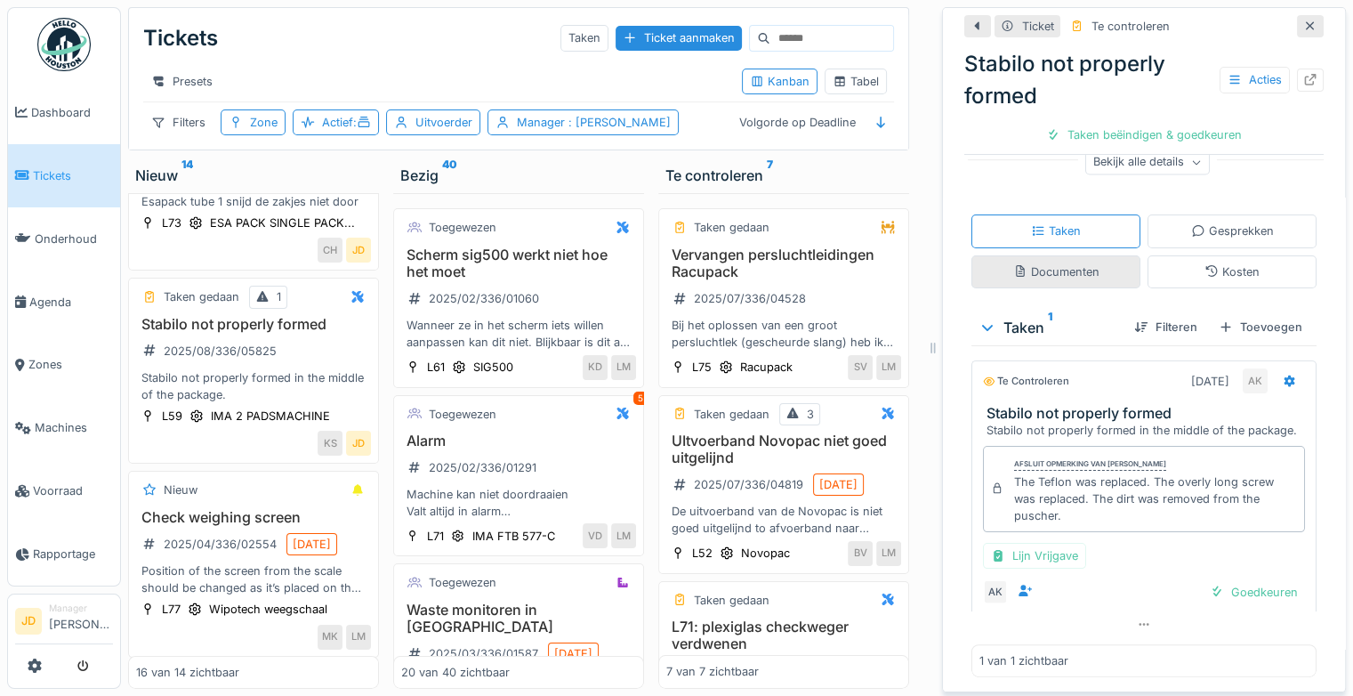
click at [1061, 270] on div "Documenten" at bounding box center [1056, 271] width 169 height 33
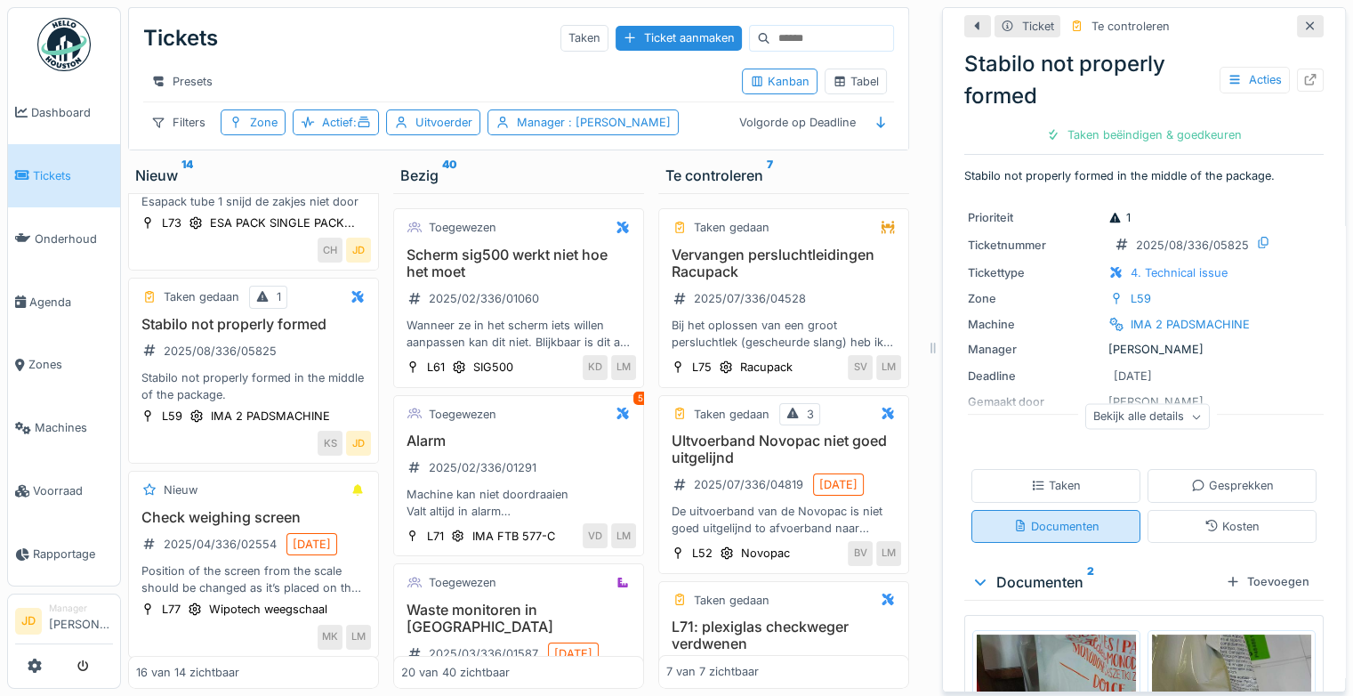
scroll to position [214, 0]
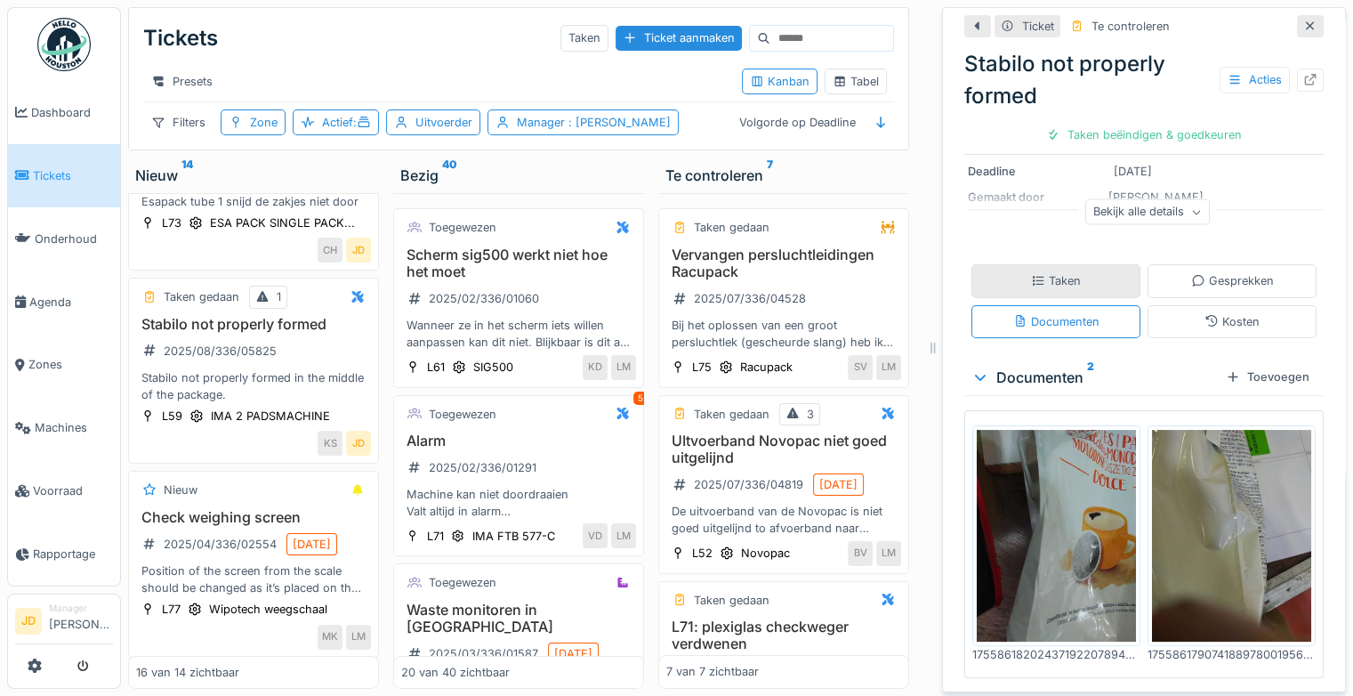
click at [1054, 272] on div "Taken" at bounding box center [1056, 280] width 50 height 17
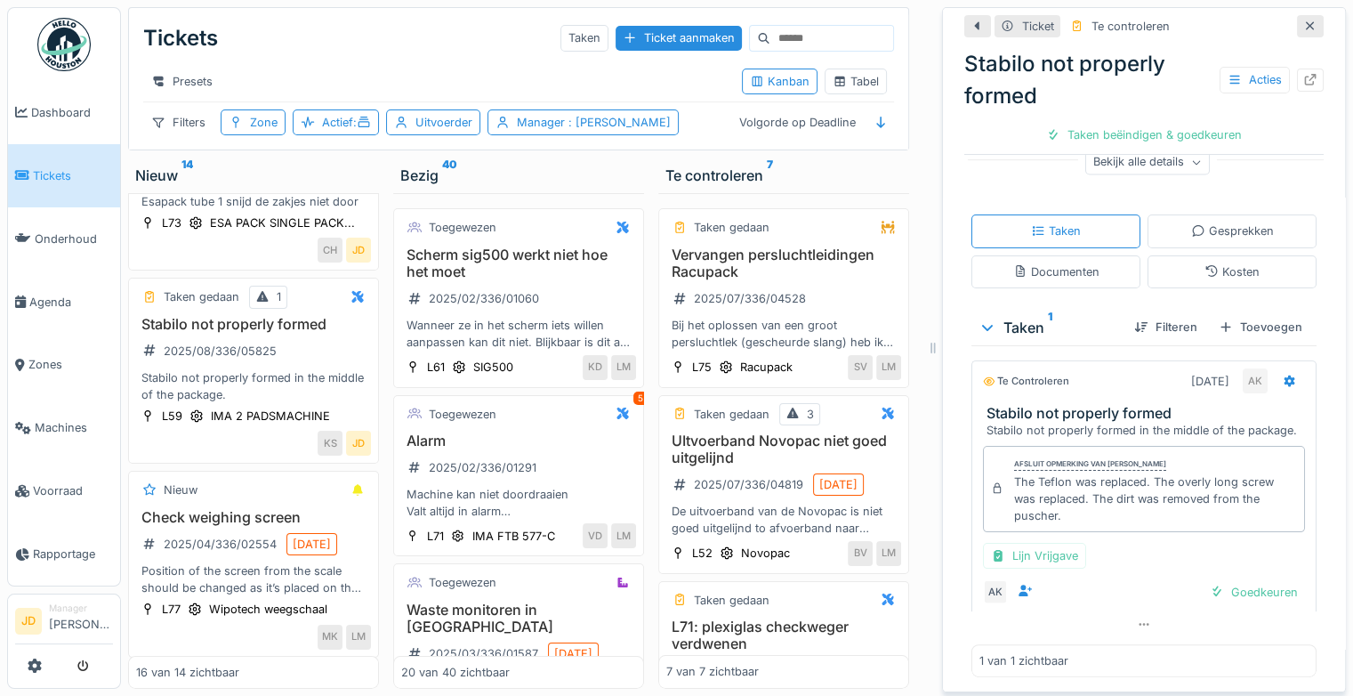
click at [1304, 20] on icon at bounding box center [1311, 26] width 14 height 12
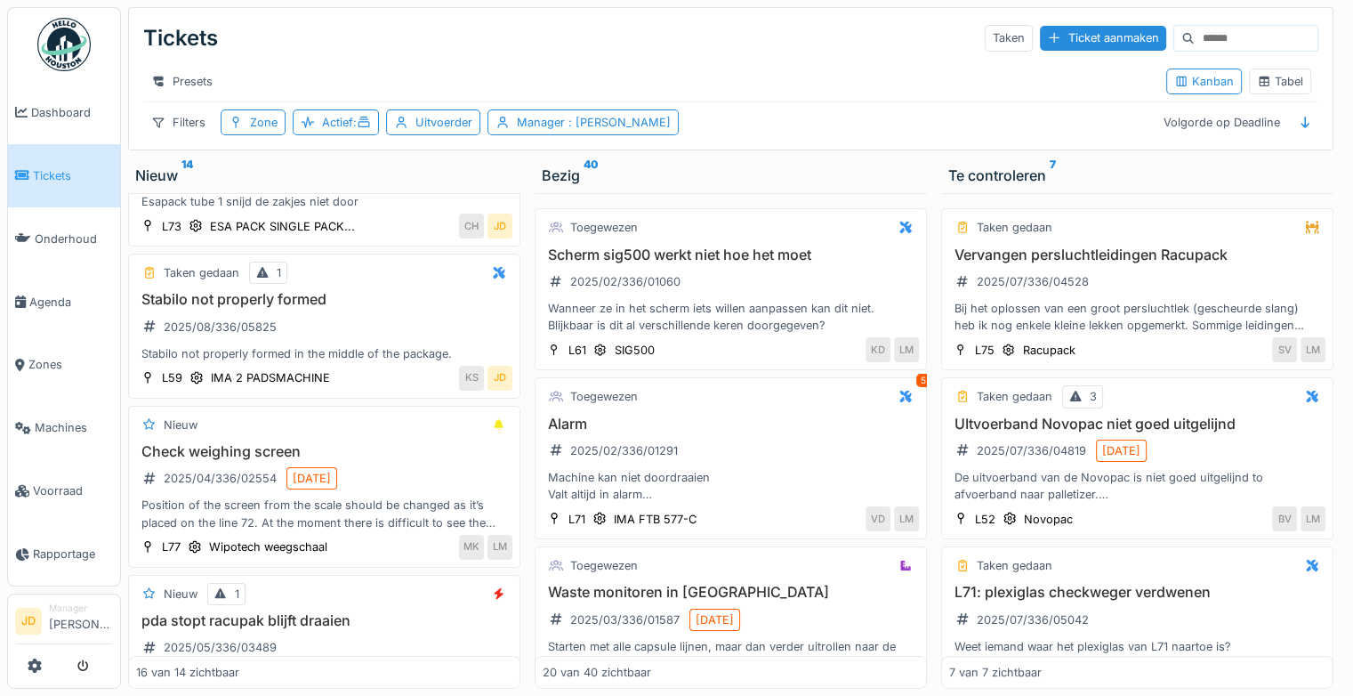
click at [63, 157] on link "Tickets" at bounding box center [64, 175] width 112 height 63
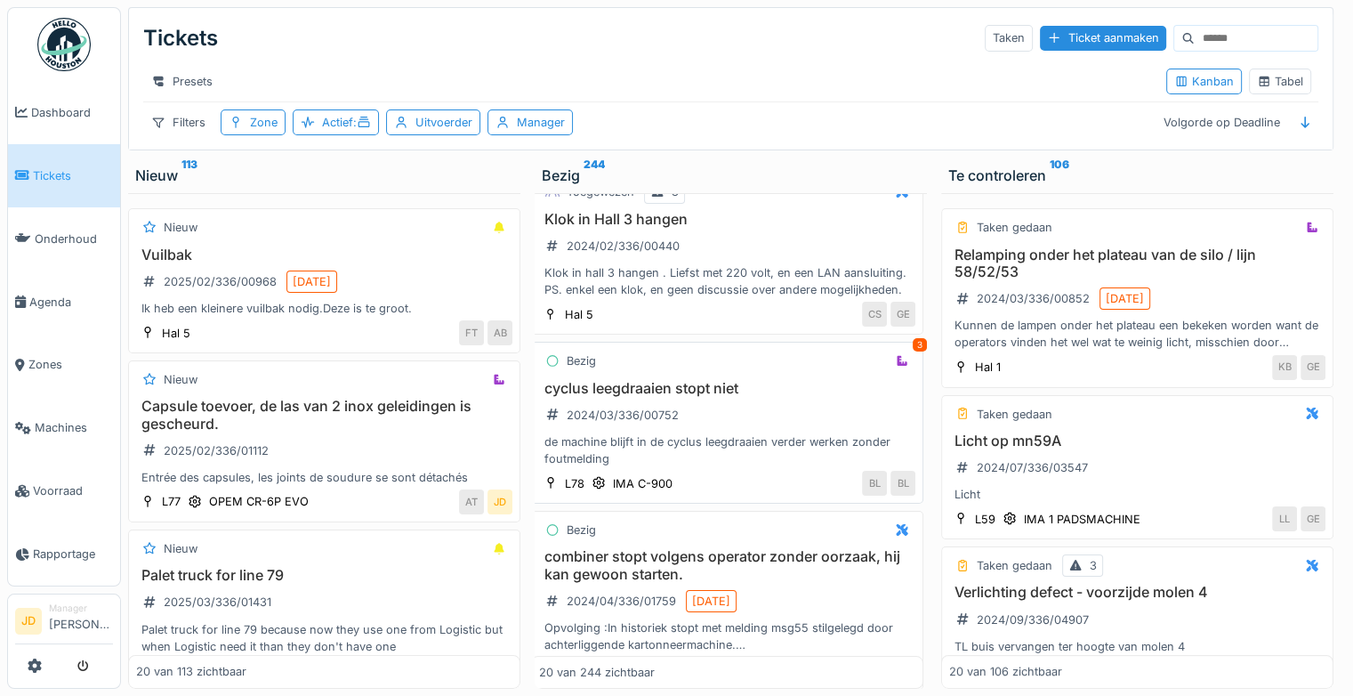
scroll to position [77, 4]
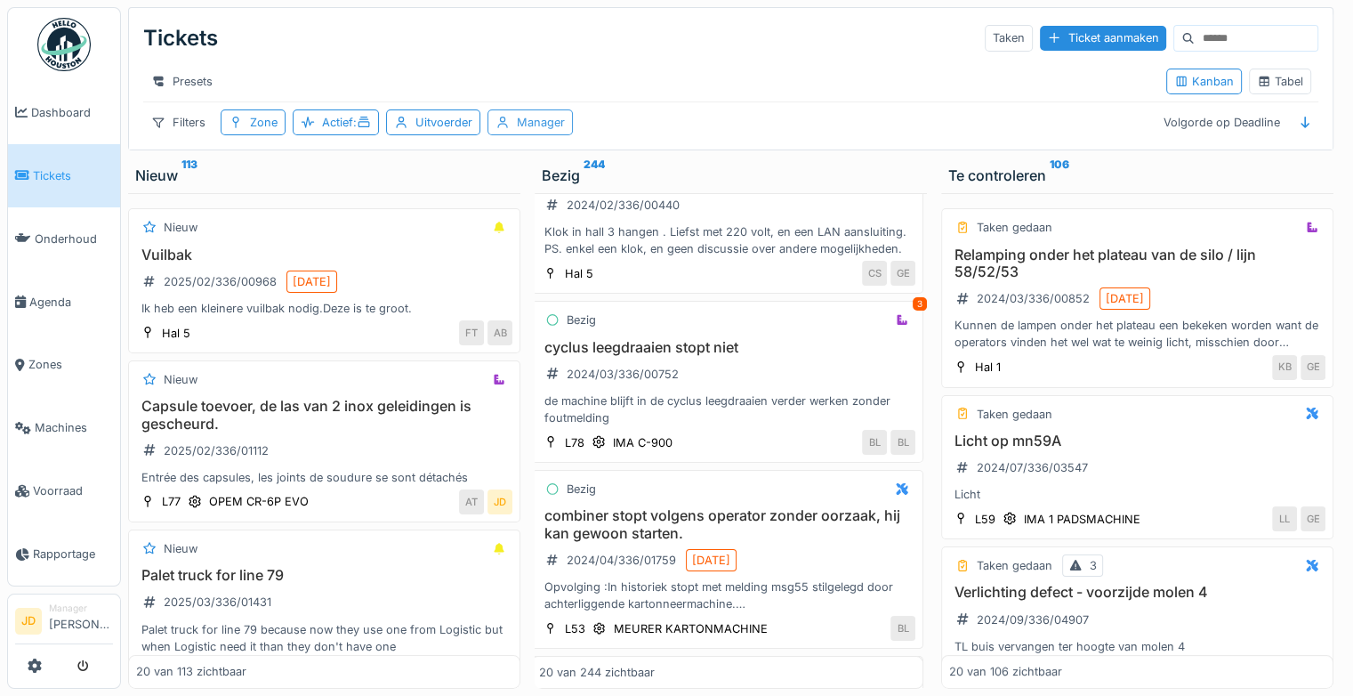
click at [524, 131] on div "Manager" at bounding box center [541, 122] width 48 height 17
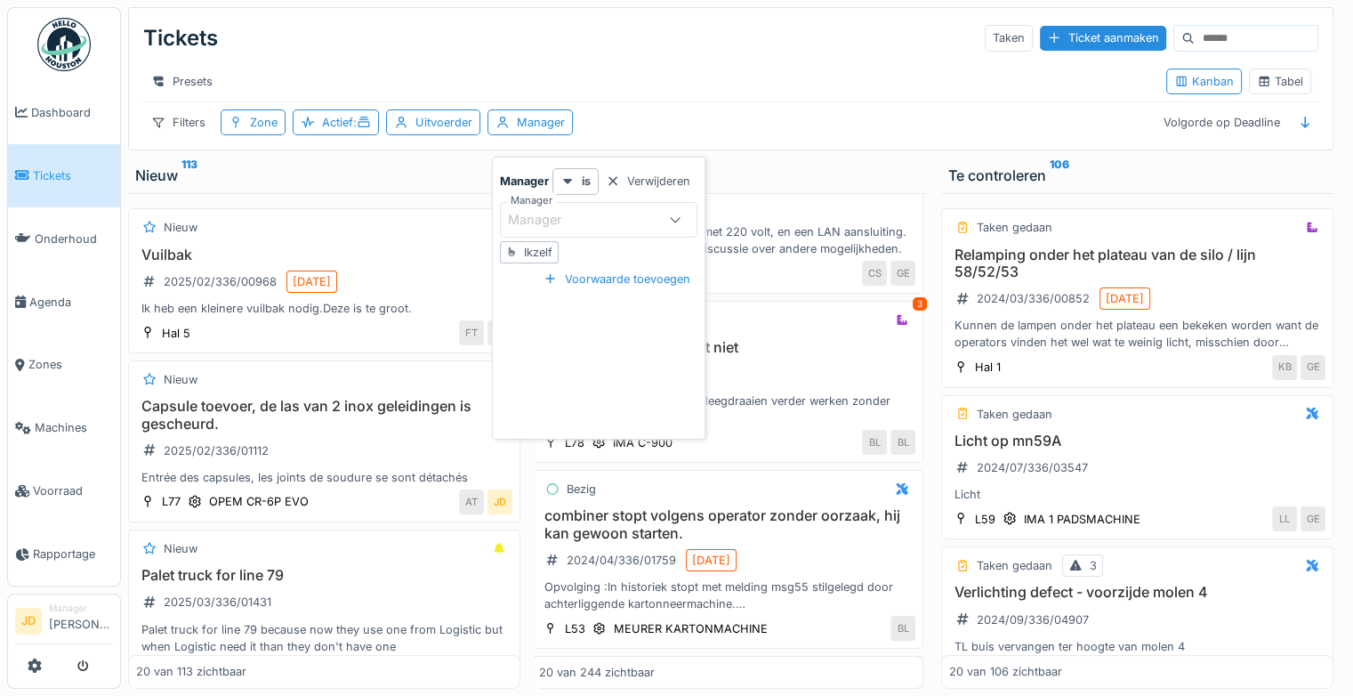
click at [537, 252] on div "Ikzelf" at bounding box center [538, 252] width 28 height 17
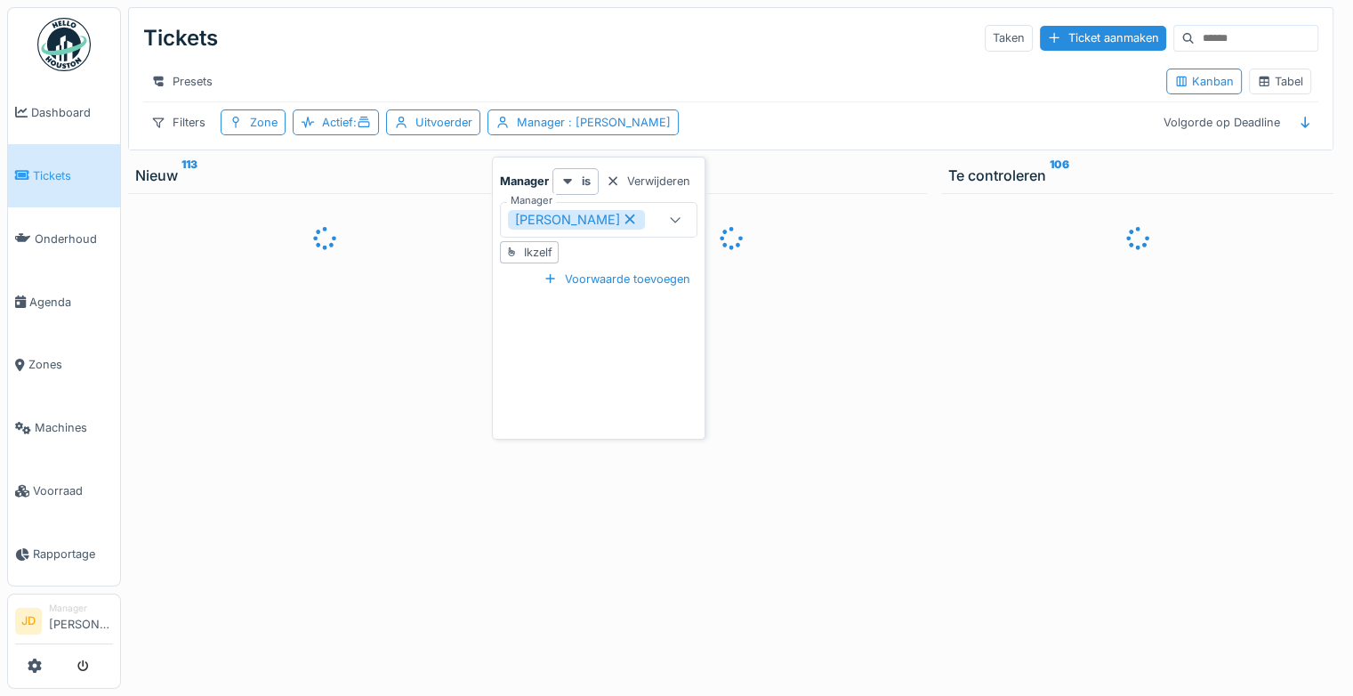
type input "****"
click at [641, 32] on div "Tickets Taken Ticket aanmaken" at bounding box center [730, 38] width 1175 height 46
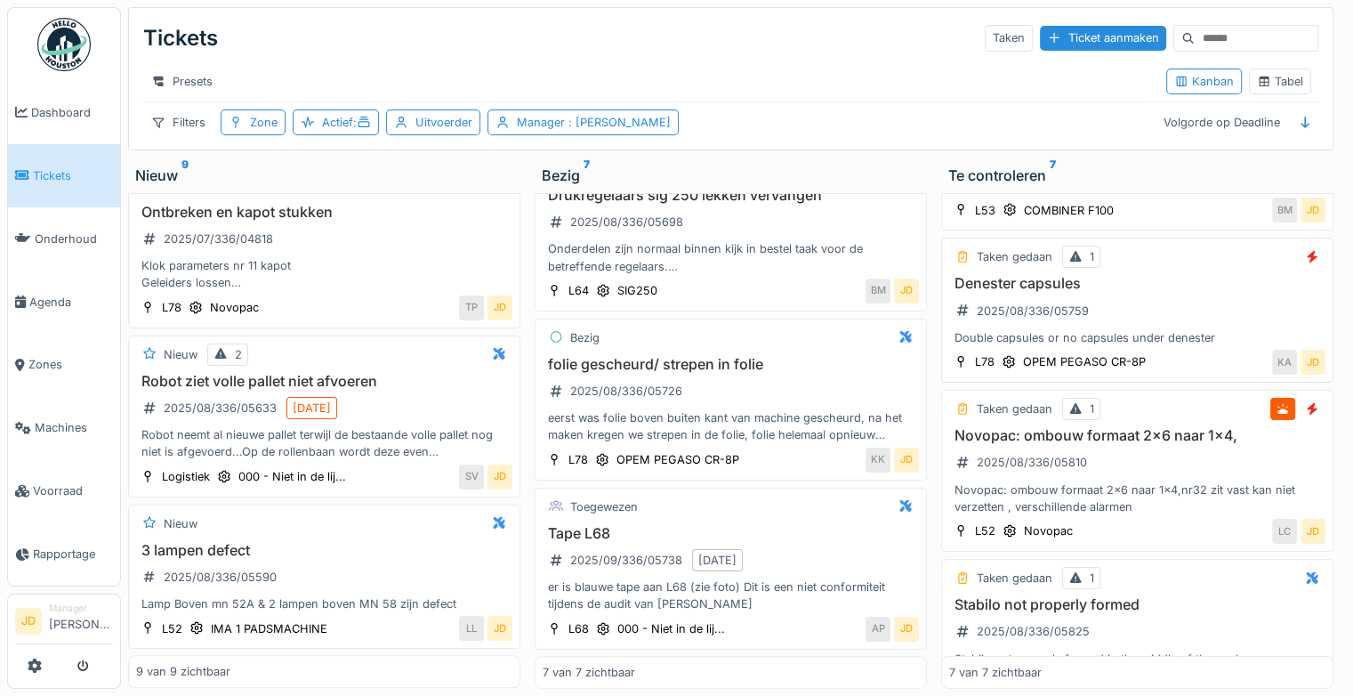
scroll to position [516, 0]
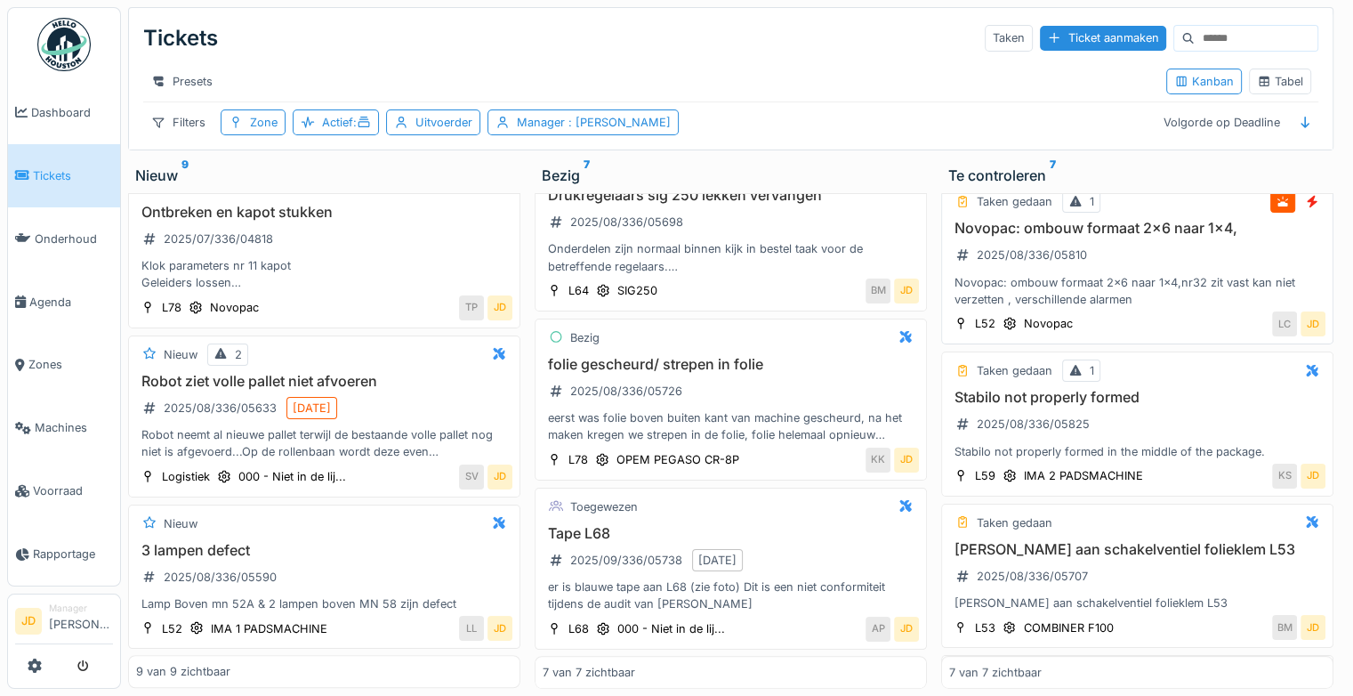
click at [1184, 311] on div "LC JD" at bounding box center [1204, 323] width 243 height 25
click at [1167, 277] on div "Novopac: ombouw formaat 2x6 naar 1x4,nr32 zit vast kan niet verzetten , verschi…" at bounding box center [1137, 291] width 376 height 34
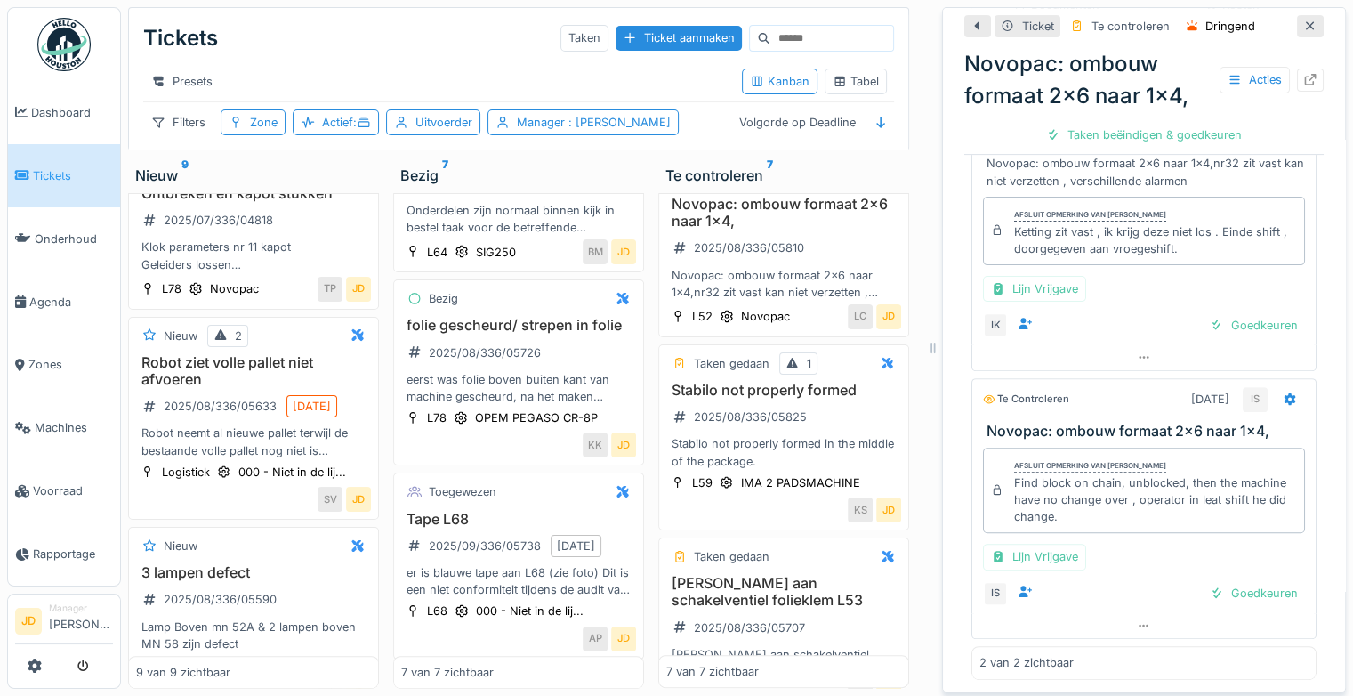
scroll to position [546, 0]
click at [1203, 582] on div "Goedkeuren" at bounding box center [1254, 594] width 102 height 24
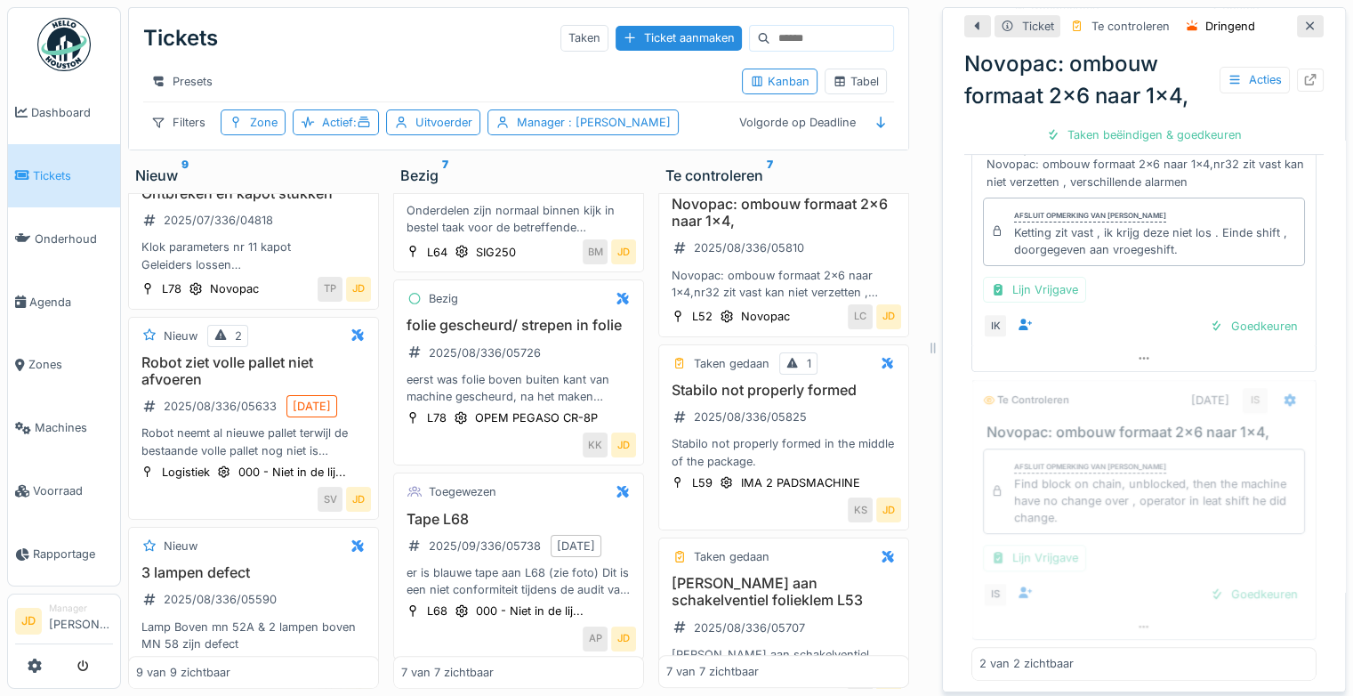
scroll to position [479, 0]
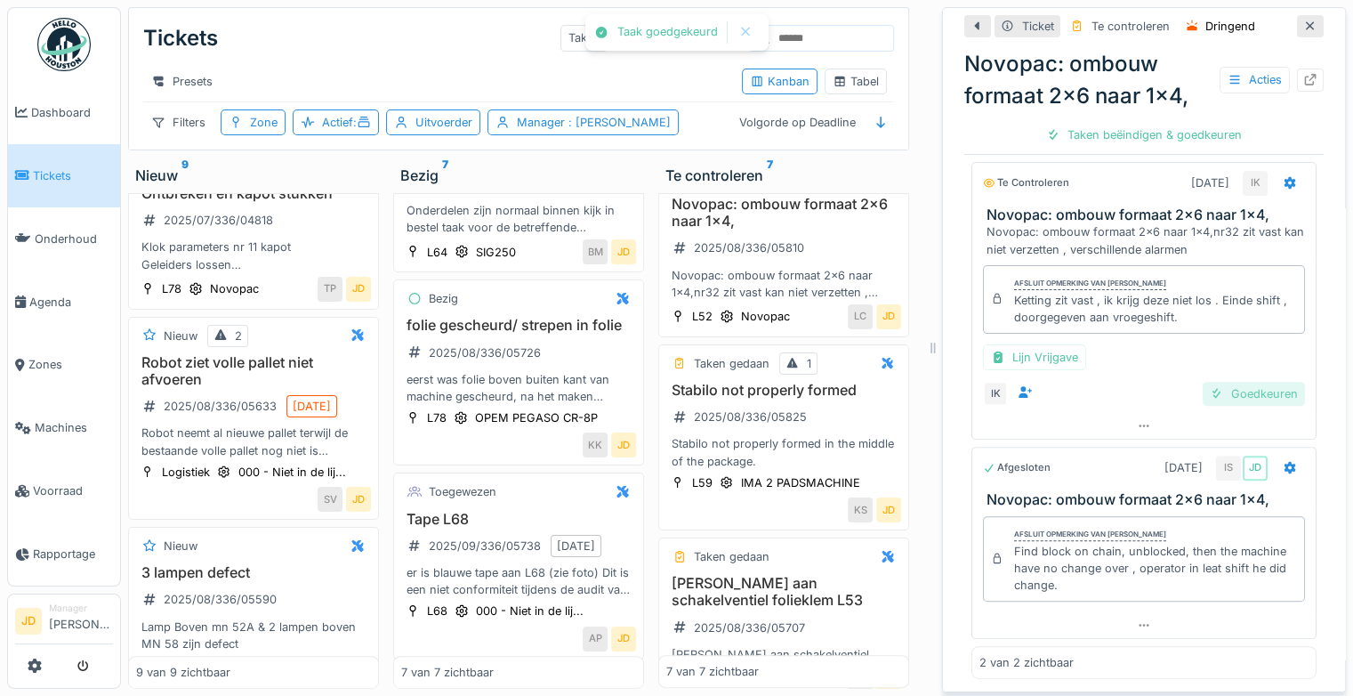
click at [1218, 382] on div "Goedkeuren" at bounding box center [1254, 394] width 102 height 24
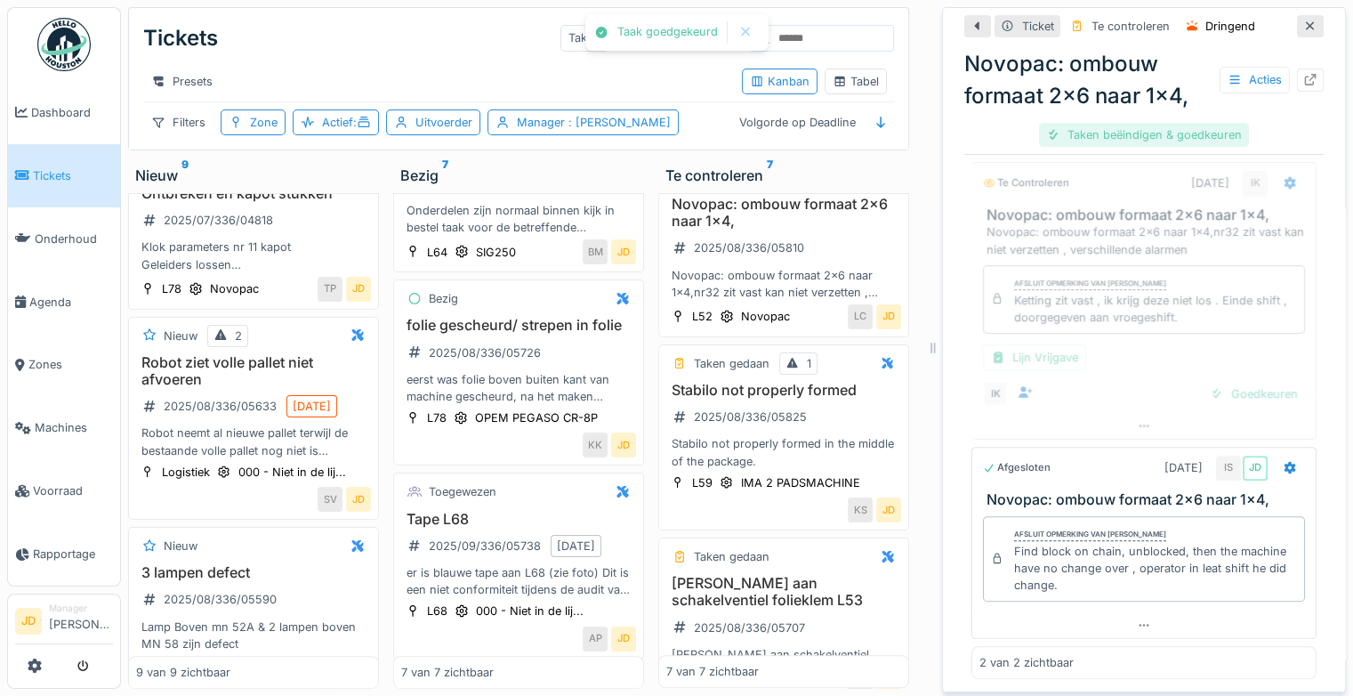
scroll to position [376, 0]
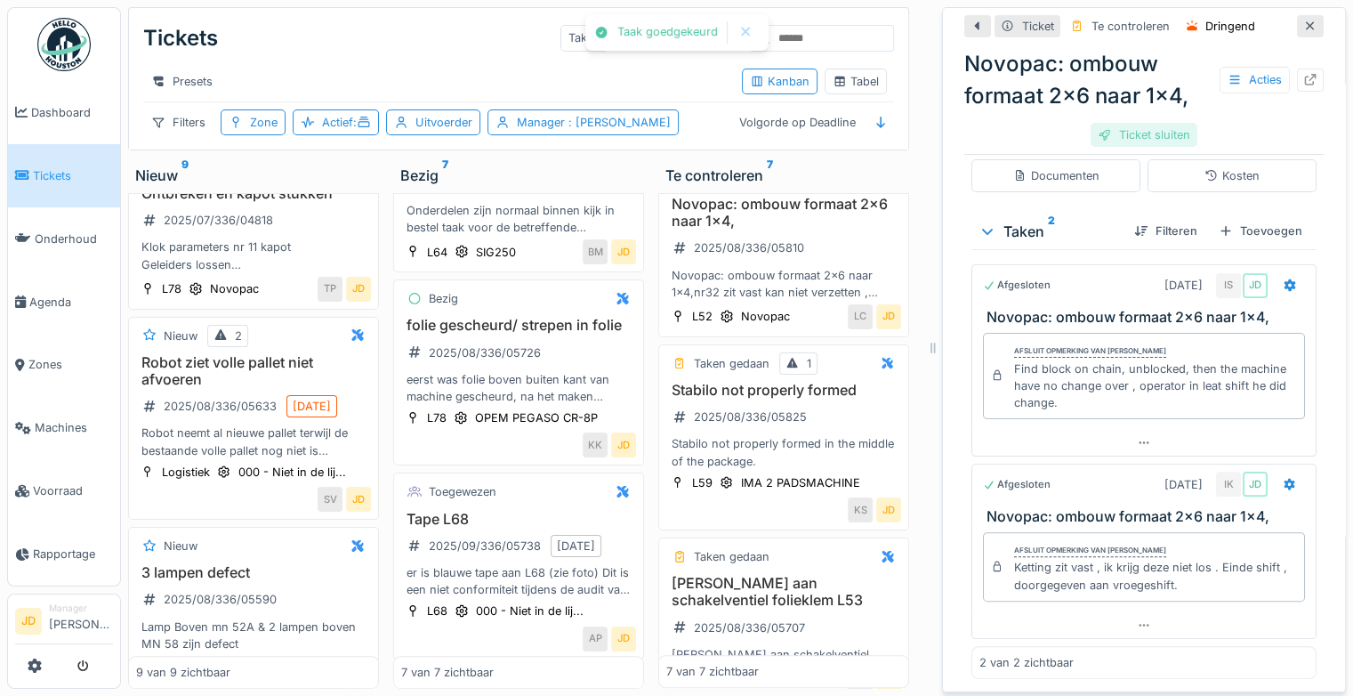
click at [1135, 123] on div "Ticket sluiten" at bounding box center [1144, 135] width 107 height 24
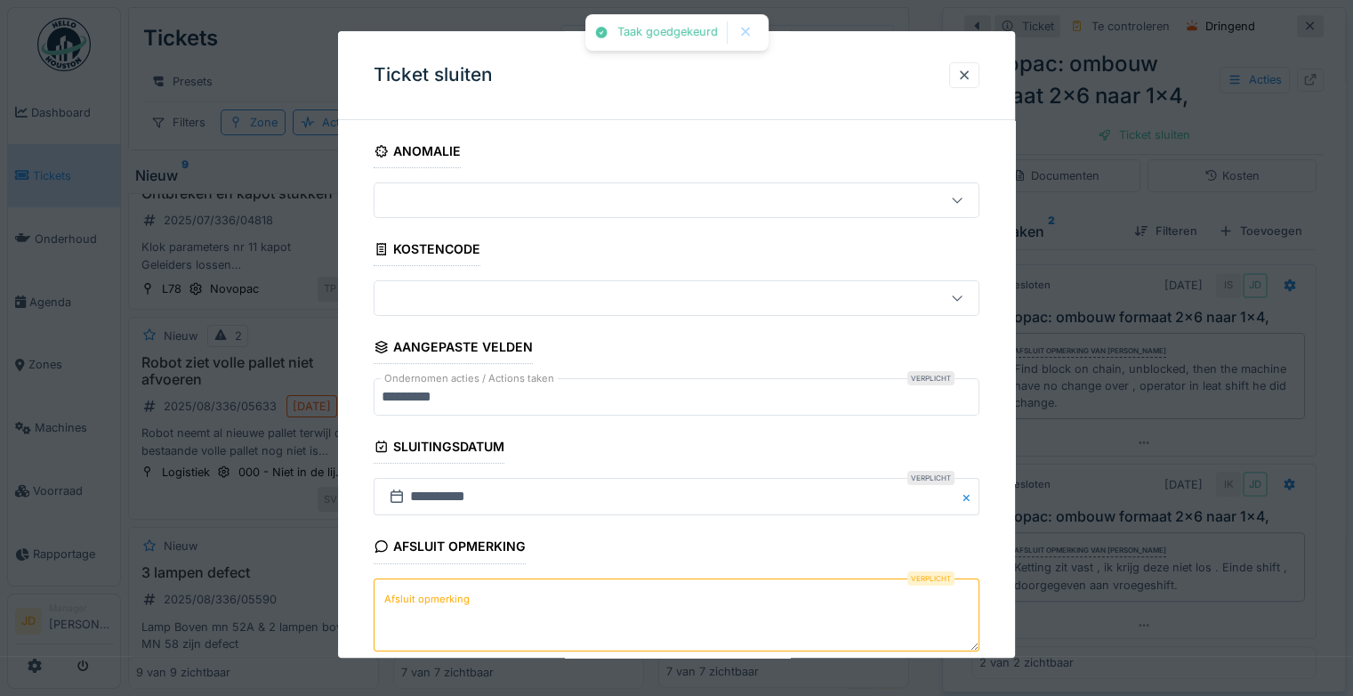
click at [438, 642] on textarea "Afsluit opmerking" at bounding box center [677, 614] width 606 height 73
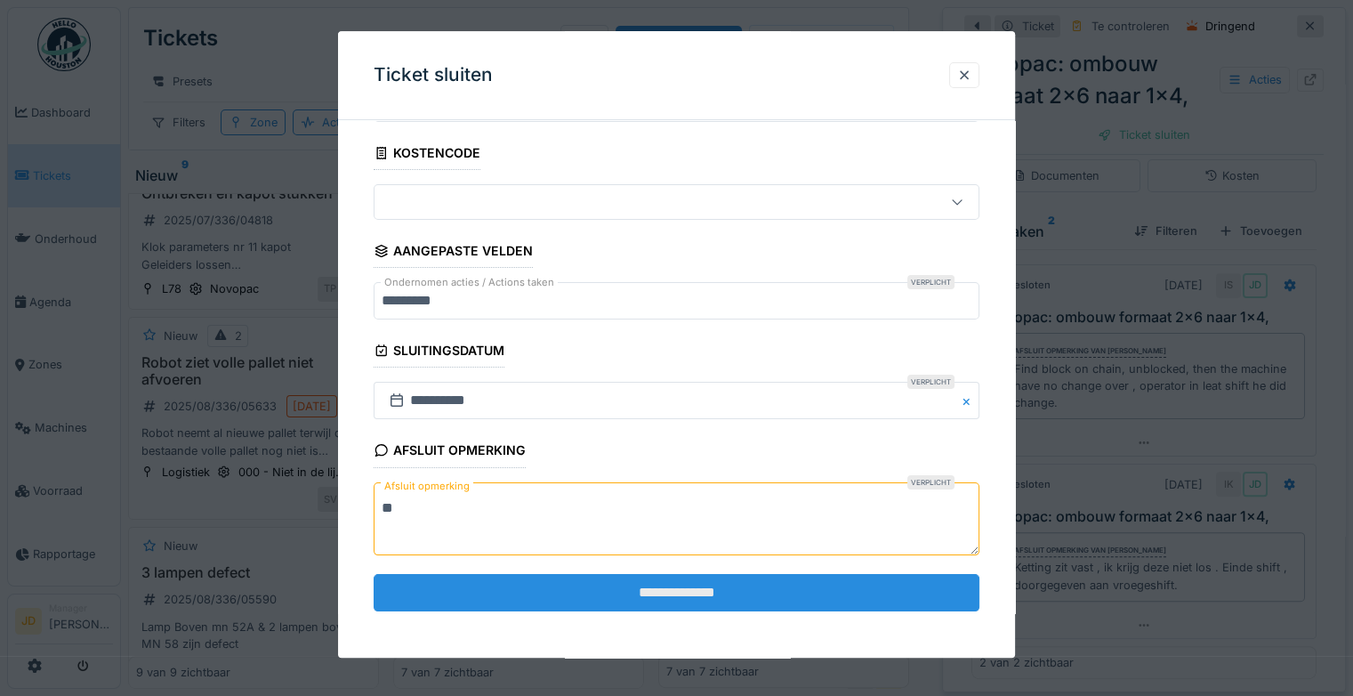
type textarea "**"
click at [577, 583] on input "**********" at bounding box center [677, 592] width 606 height 37
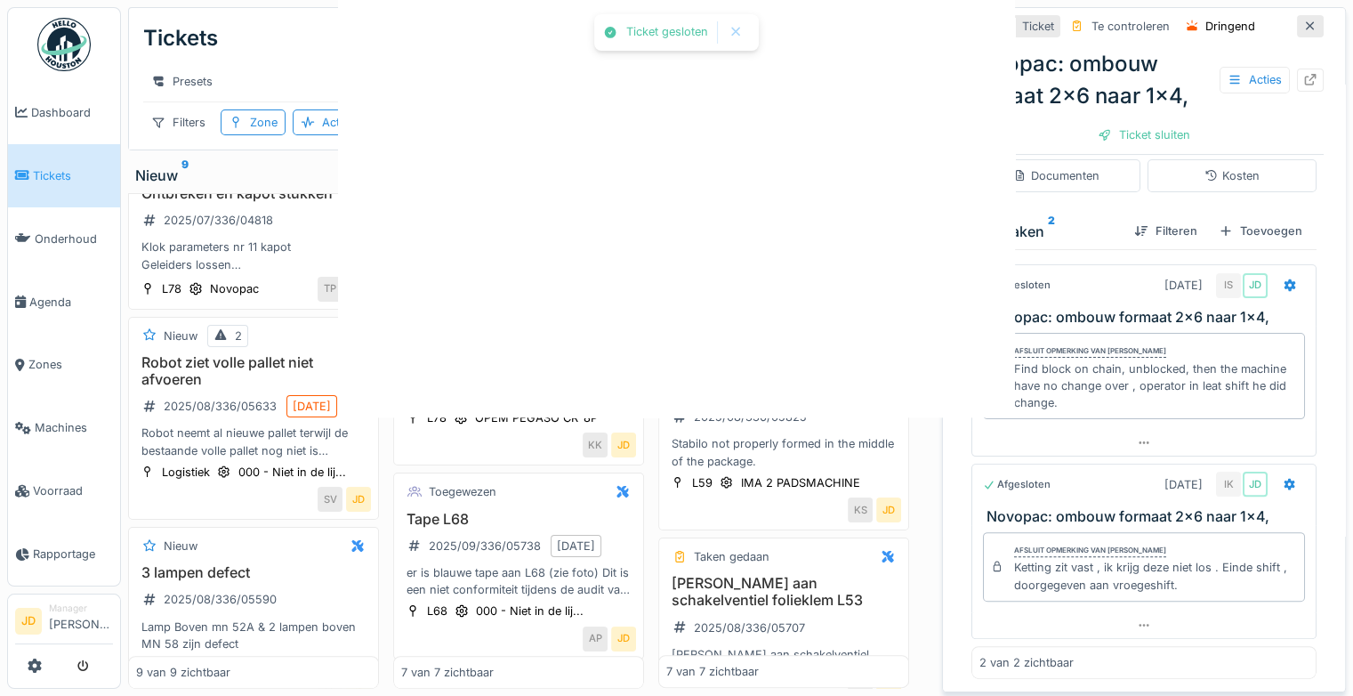
scroll to position [0, 0]
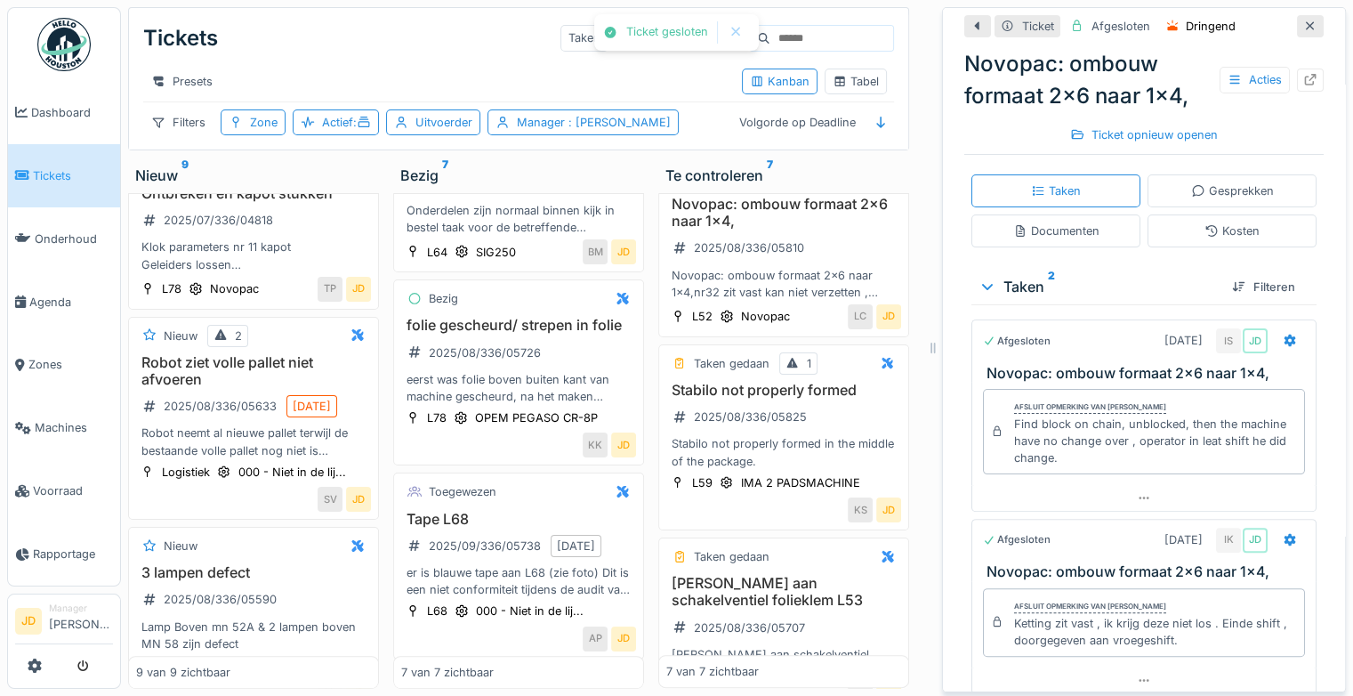
click at [1306, 21] on icon at bounding box center [1310, 25] width 9 height 9
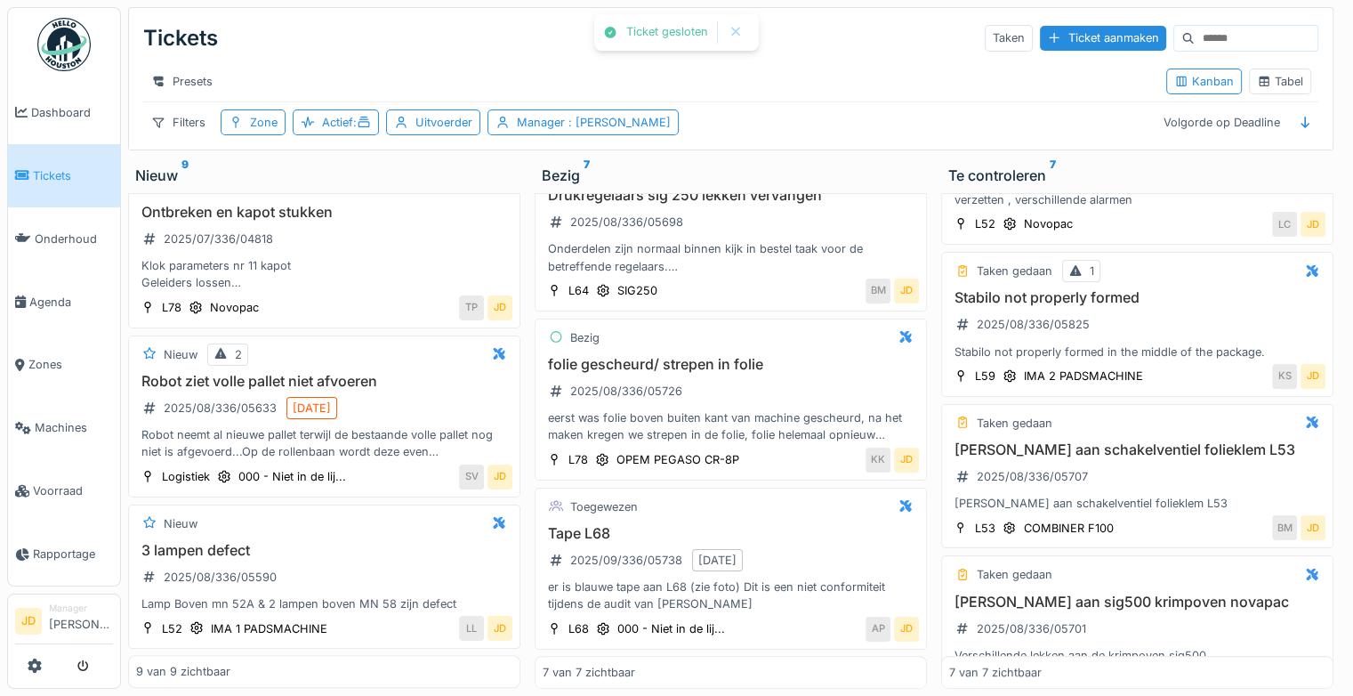
scroll to position [516, 0]
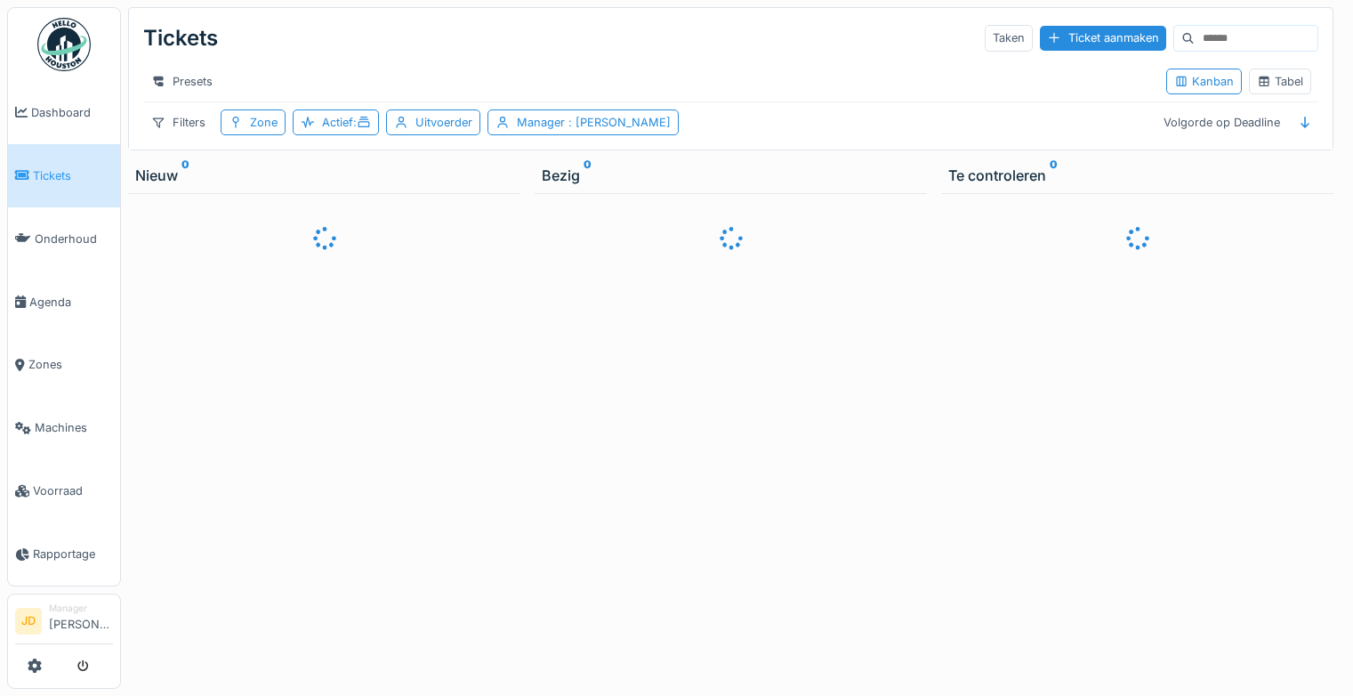
scroll to position [13, 0]
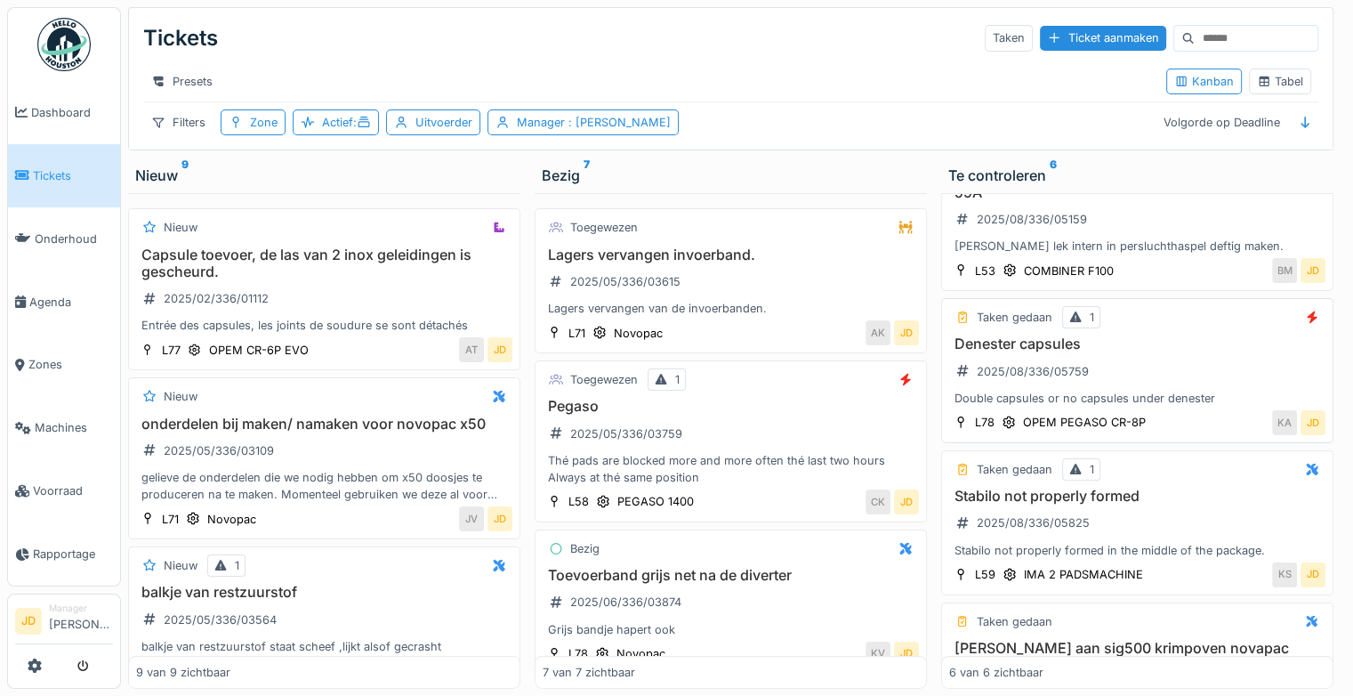
click at [1164, 356] on div "Denester capsules 2025/08/336/05759 Double capsules or no capsules under denest…" at bounding box center [1137, 370] width 376 height 71
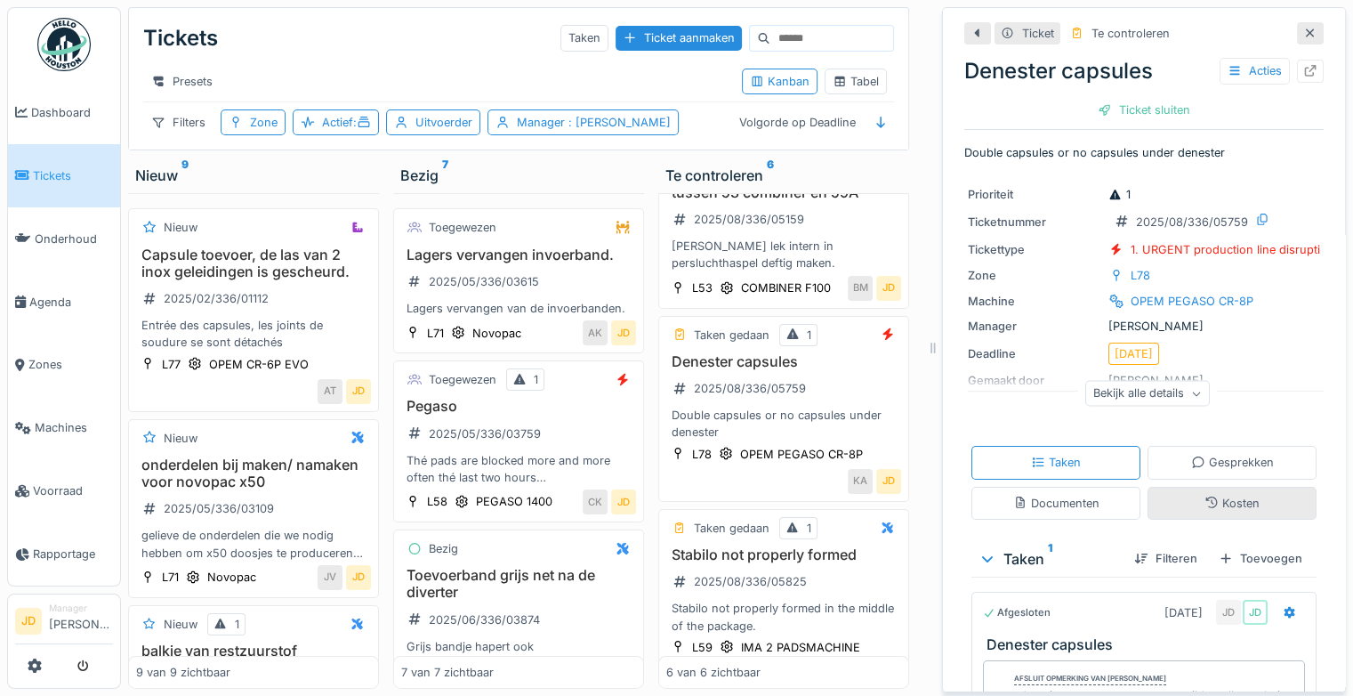
scroll to position [317, 0]
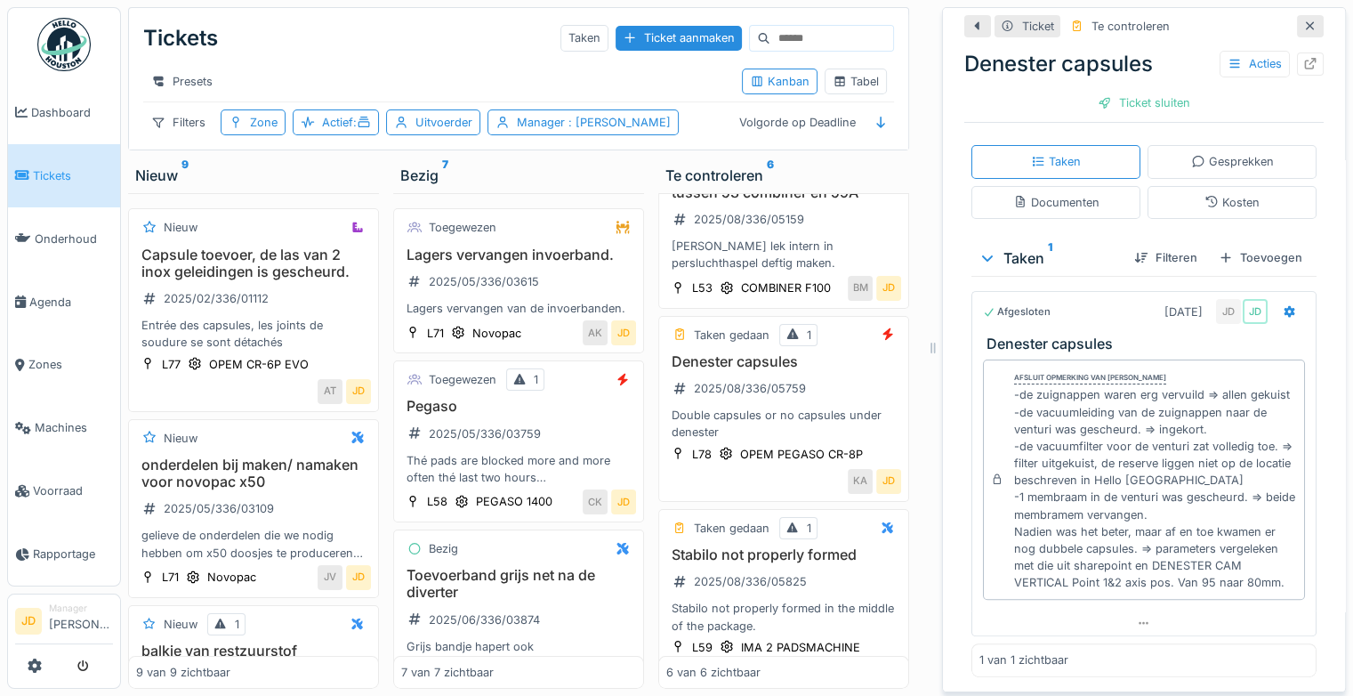
click at [1304, 20] on icon at bounding box center [1311, 26] width 14 height 12
